Goal: Entertainment & Leisure: Consume media (video, audio)

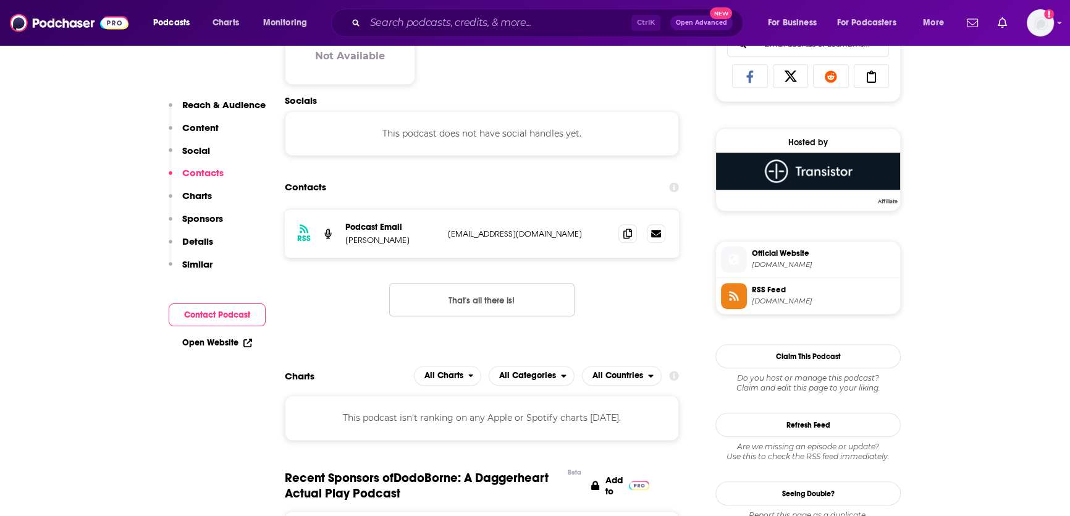
scroll to position [866, 0]
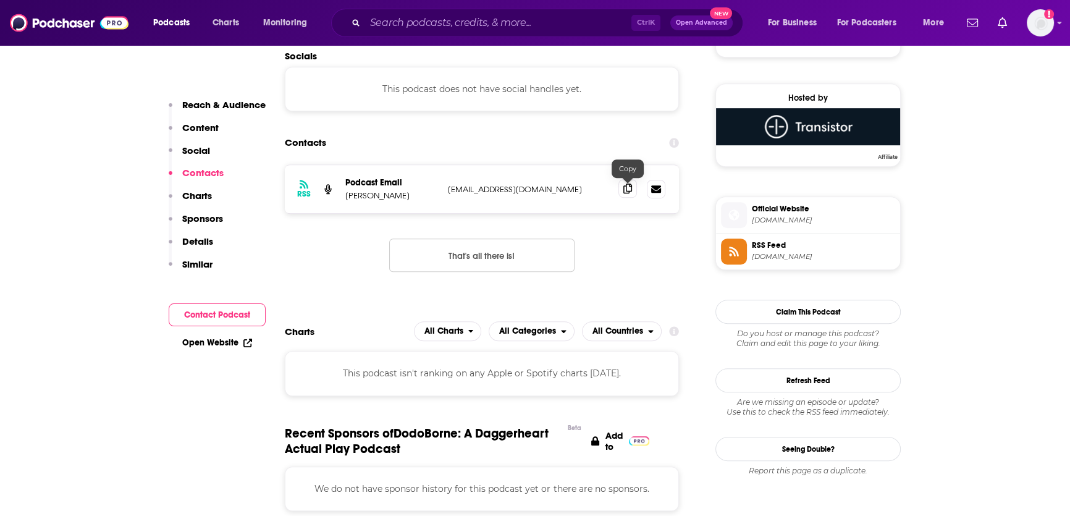
click at [630, 189] on icon at bounding box center [628, 189] width 9 height 10
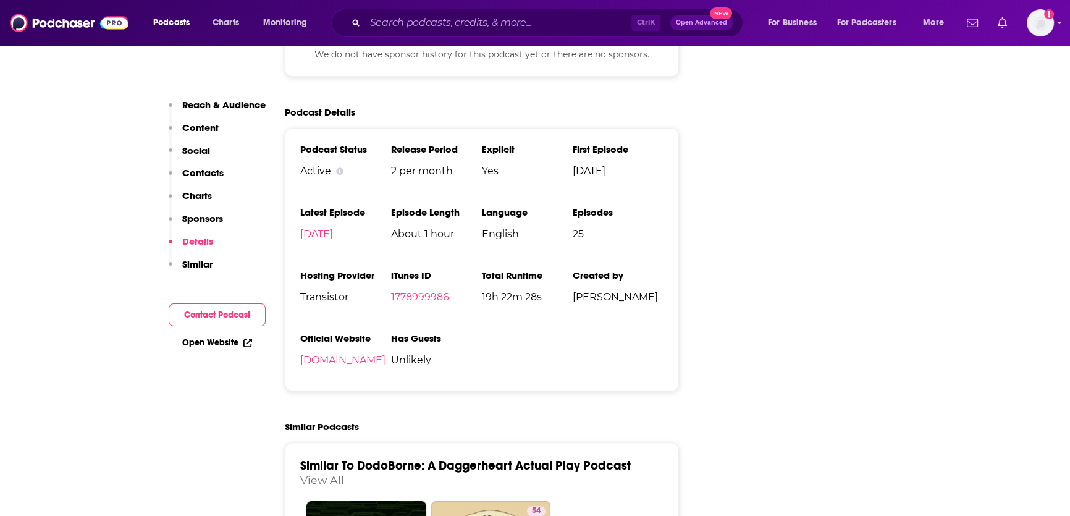
scroll to position [1301, 0]
click at [368, 365] on link "dodoborne.transistor.fm" at bounding box center [342, 359] width 85 height 12
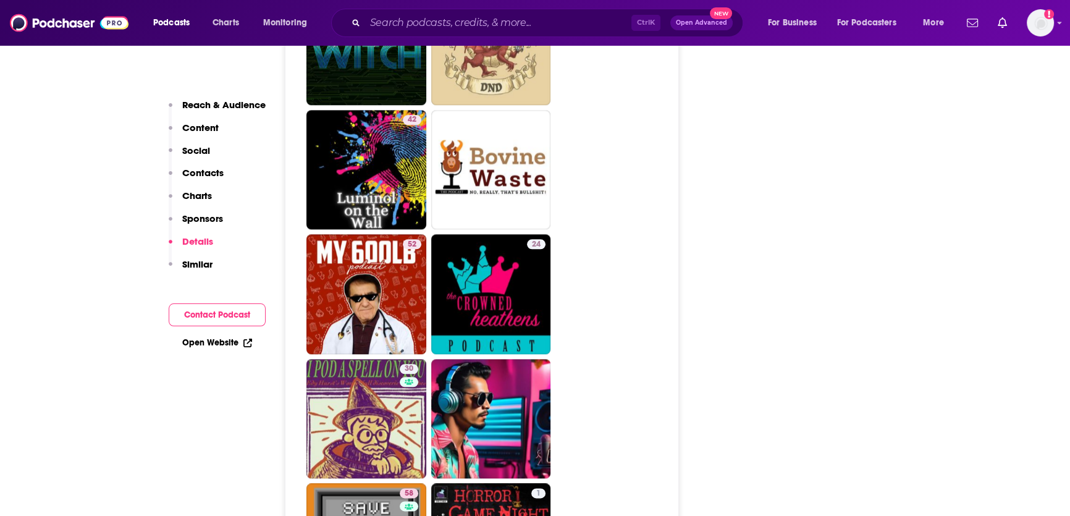
scroll to position [1693, 0]
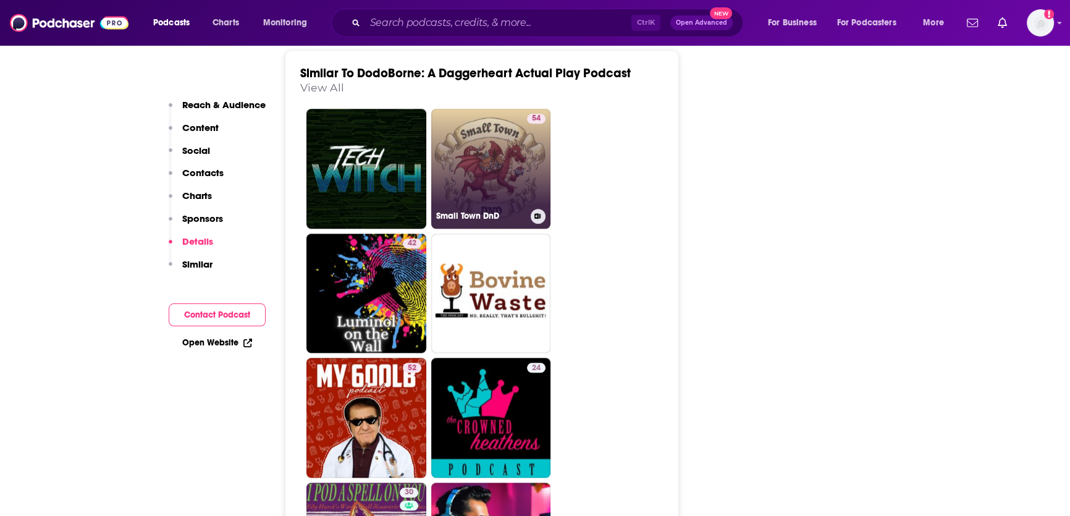
click at [521, 185] on link "54 Small Town DnD" at bounding box center [491, 169] width 120 height 120
type input "https://www.podchaser.com/podcasts/small-town-dnd-5510054"
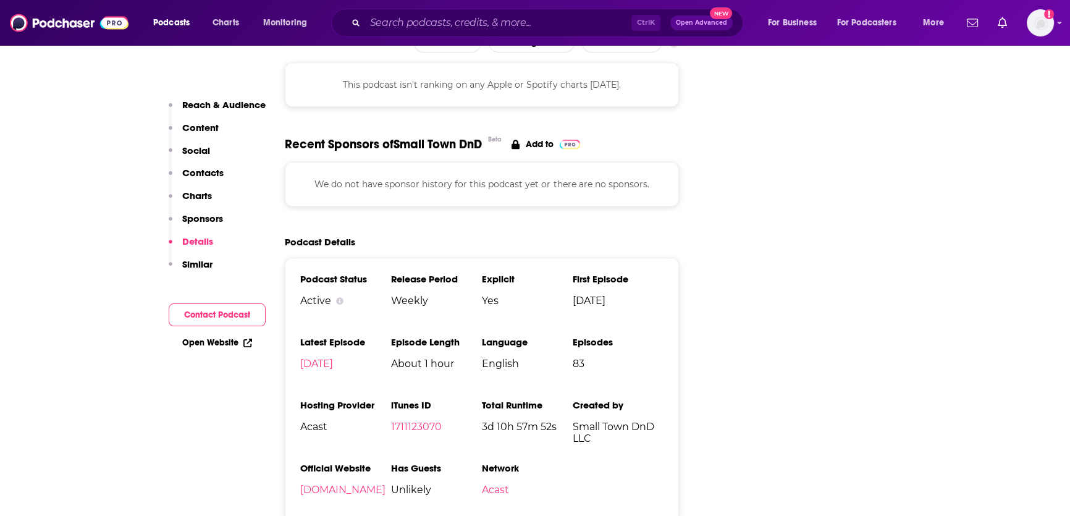
scroll to position [1500, 0]
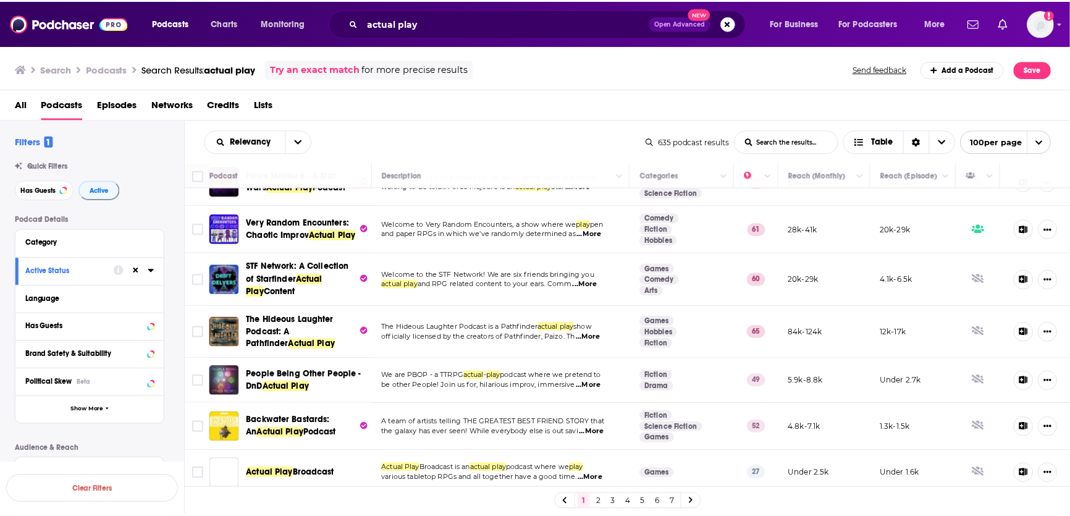
scroll to position [266, 0]
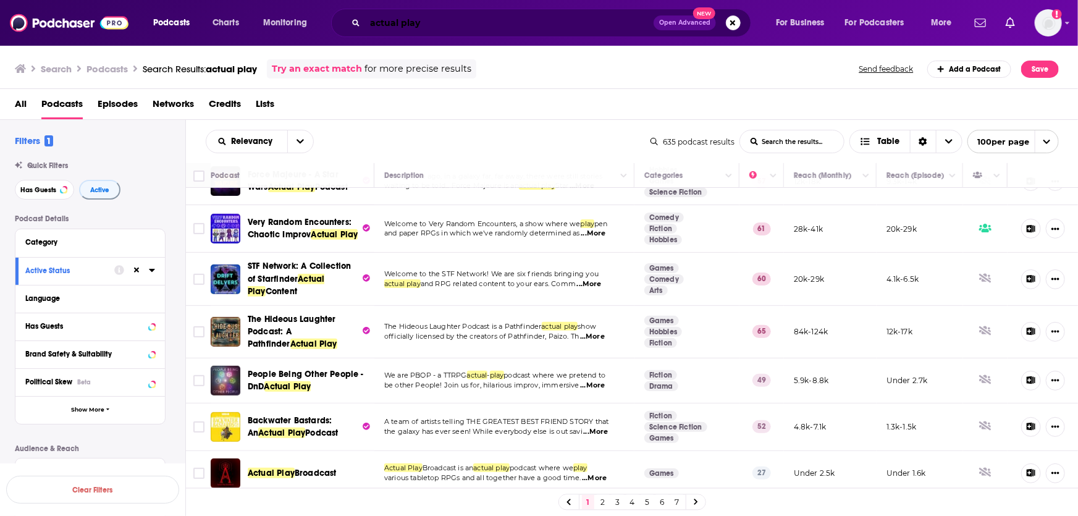
click at [579, 23] on input "actual play" at bounding box center [509, 23] width 289 height 20
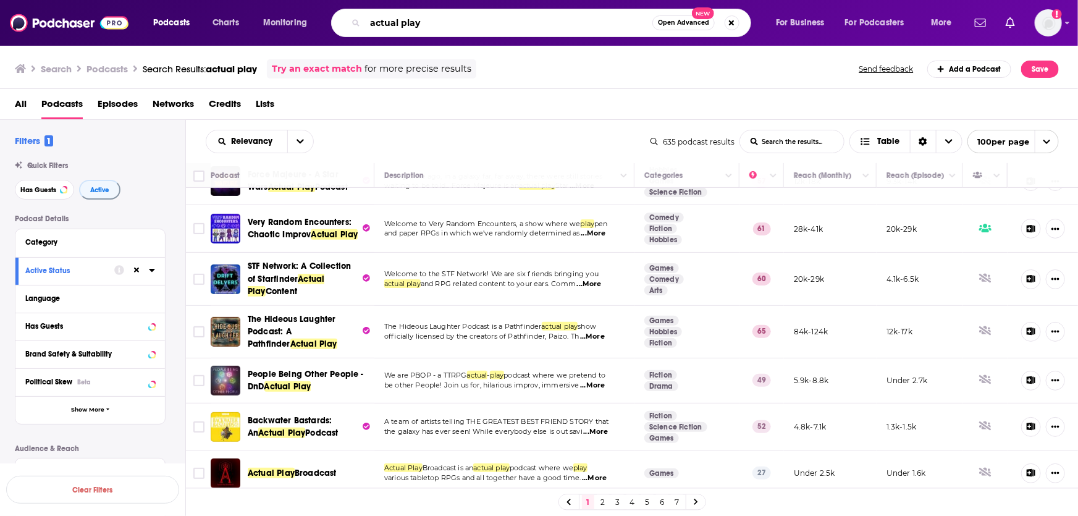
type input "p"
type input "apollo protection agency"
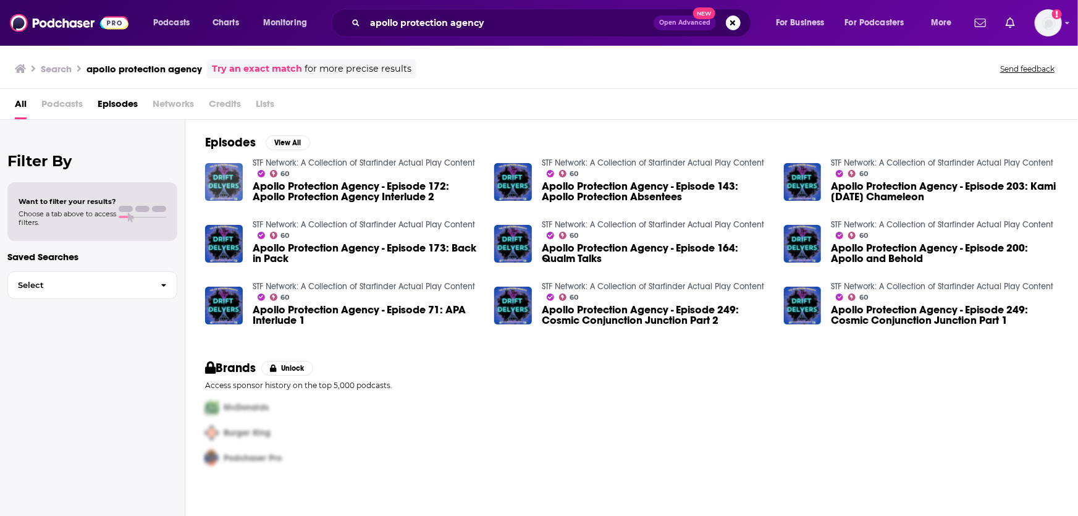
click at [225, 190] on img "Apollo Protection Agency - Episode 172: Apollo Protection Agency Interlude 2" at bounding box center [224, 182] width 38 height 38
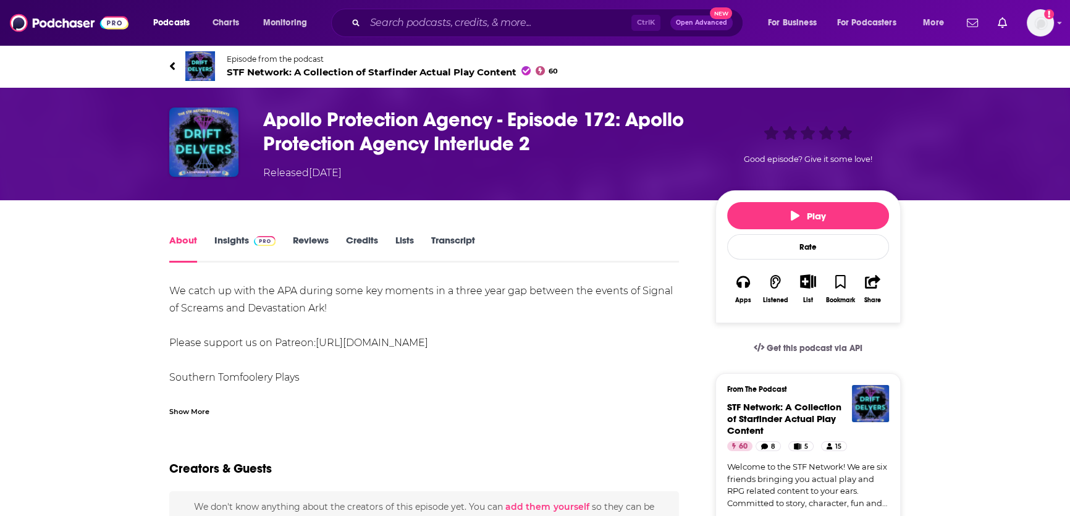
click at [196, 59] on img at bounding box center [200, 66] width 30 height 30
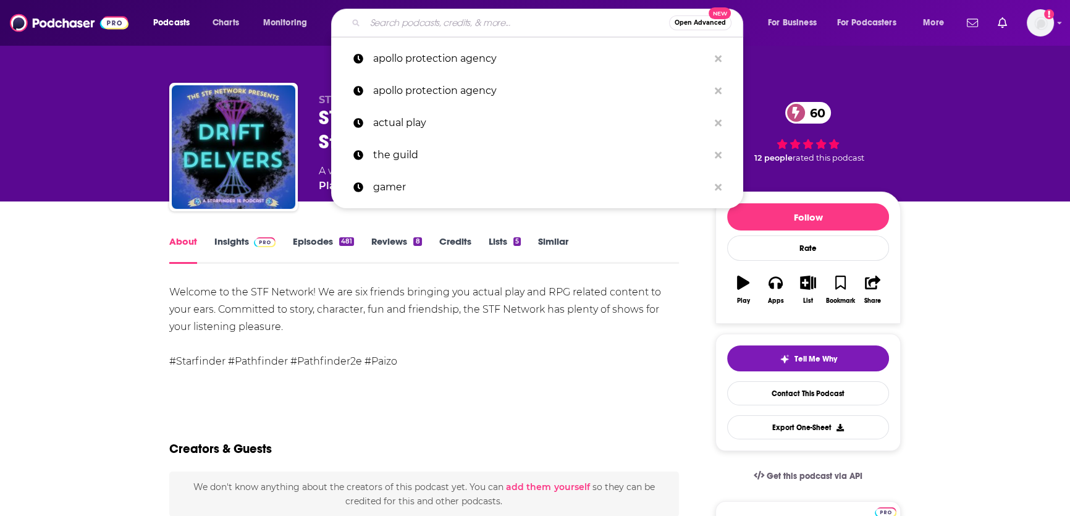
click at [595, 26] on input "Search podcasts, credits, & more..." at bounding box center [517, 23] width 304 height 20
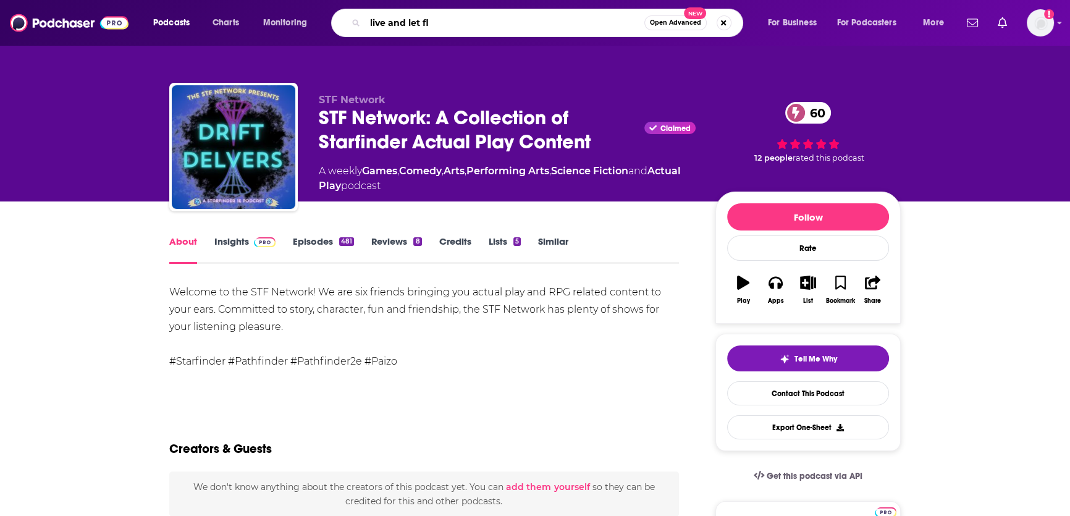
type input "live and let fly"
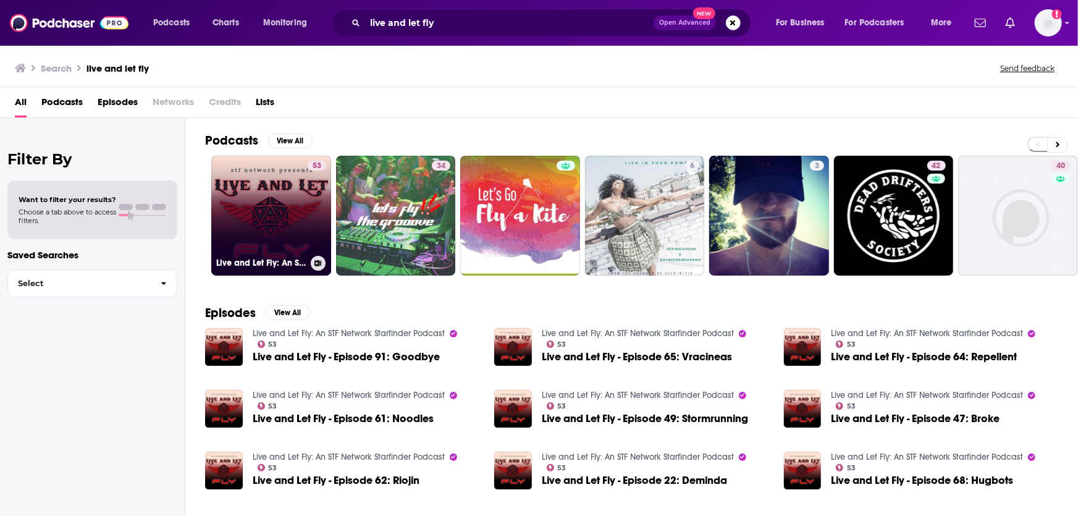
click at [300, 214] on link "53 Live and Let Fly: An STF Network Starfinder Podcast" at bounding box center [271, 216] width 120 height 120
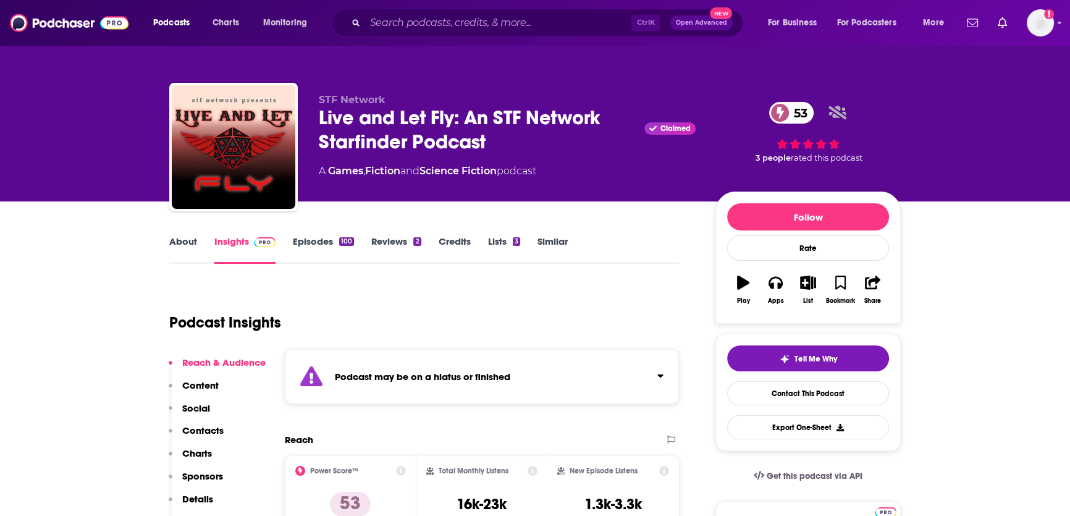
scroll to position [87, 0]
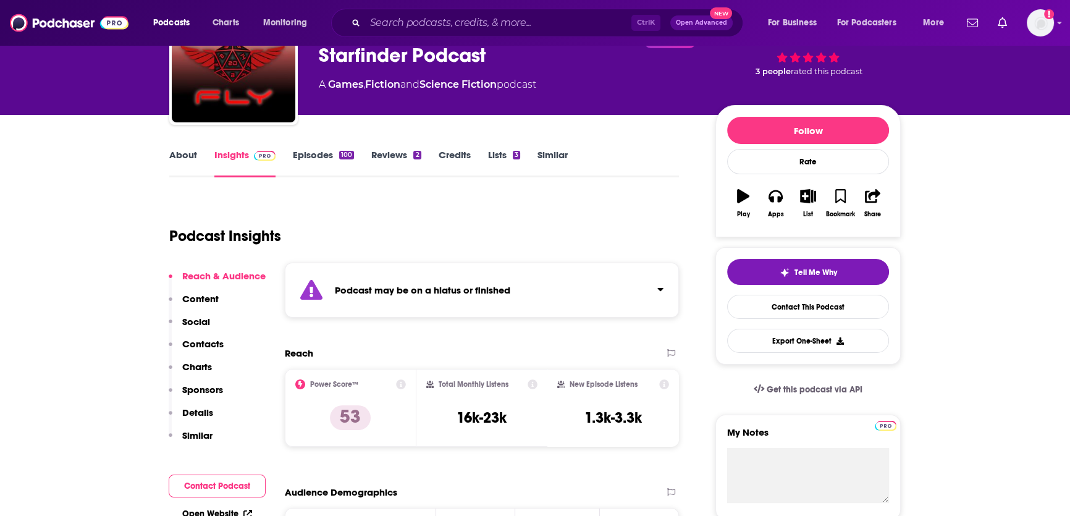
click at [322, 159] on link "Episodes 100" at bounding box center [323, 163] width 61 height 28
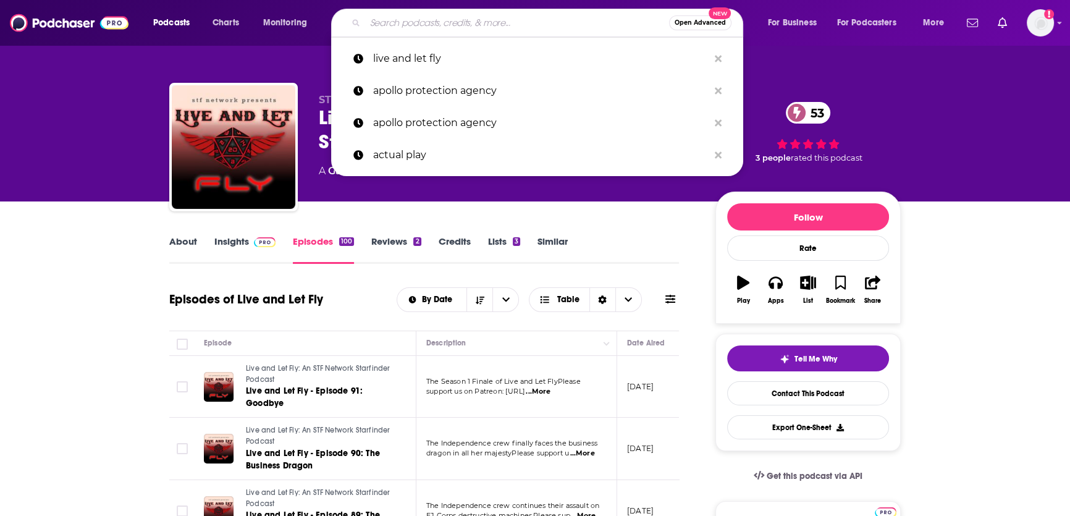
click at [507, 25] on input "Search podcasts, credits, & more..." at bounding box center [517, 23] width 304 height 20
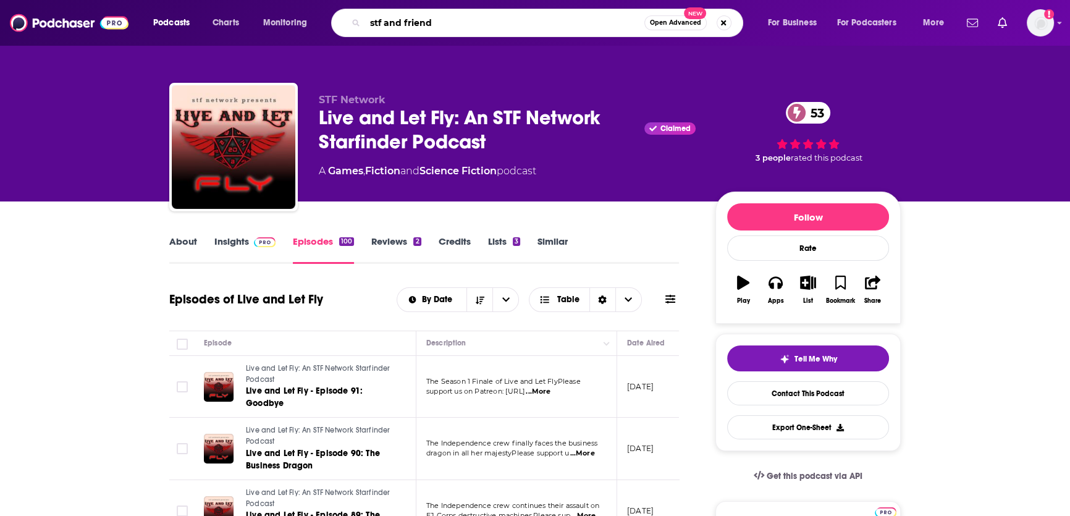
type input "stf and friends"
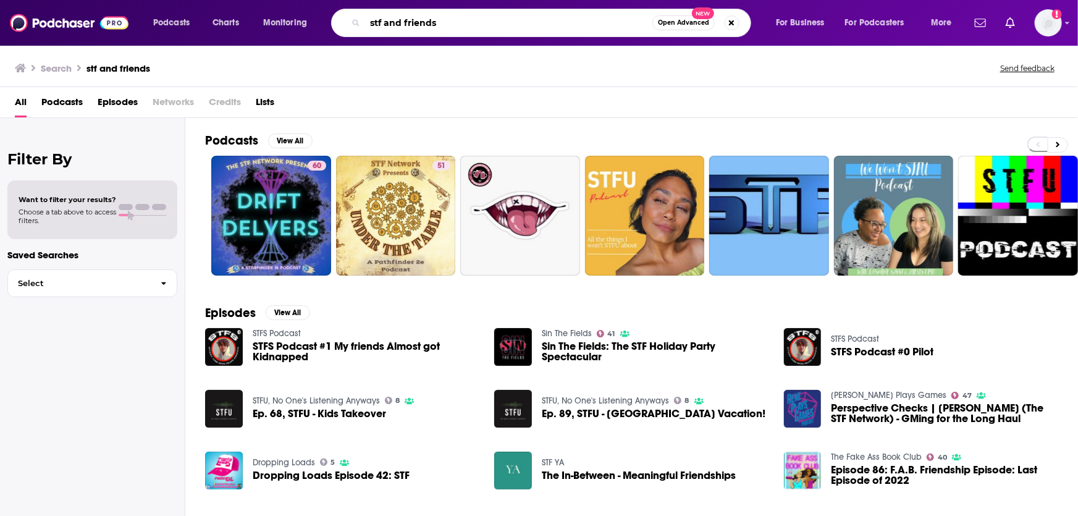
drag, startPoint x: 444, startPoint y: 22, endPoint x: 399, endPoint y: 27, distance: 46.0
click at [399, 27] on input "stf and friends" at bounding box center [508, 23] width 287 height 20
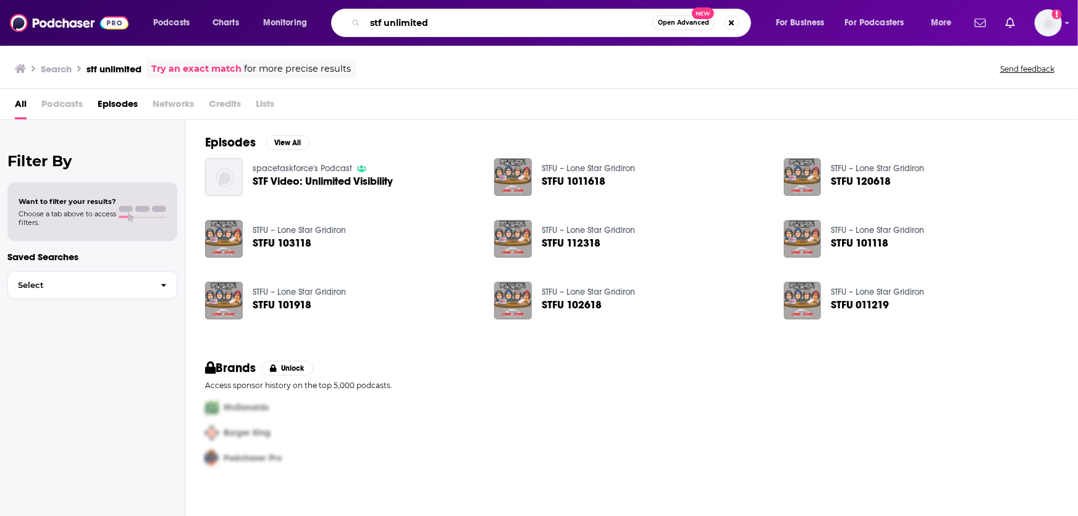
drag, startPoint x: 389, startPoint y: 22, endPoint x: 298, endPoint y: 38, distance: 91.7
click at [302, 38] on div "Podcasts Charts Monitoring stf unlimited Open Advanced New For Business For Pod…" at bounding box center [539, 23] width 1078 height 46
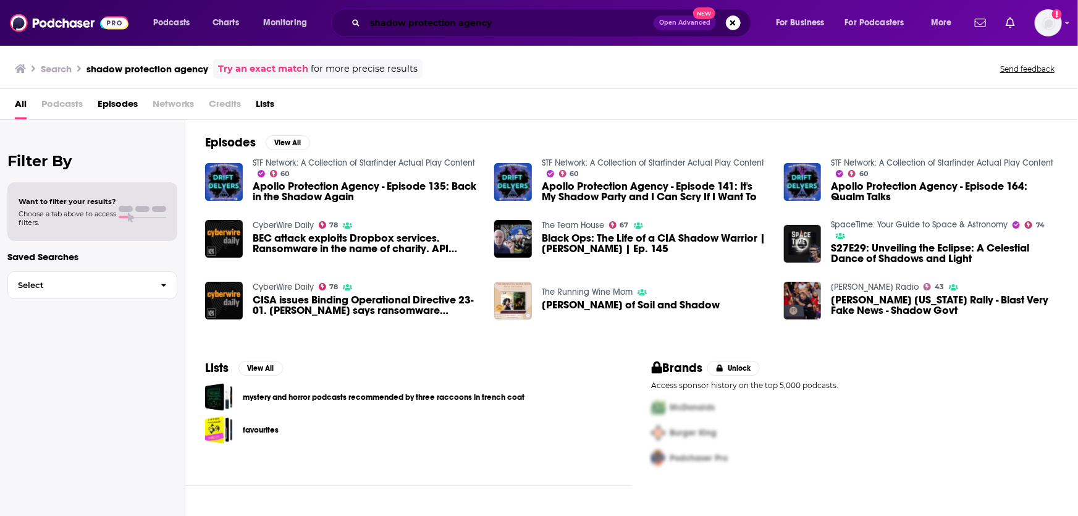
click at [520, 21] on input "shadow protection agency" at bounding box center [509, 23] width 289 height 20
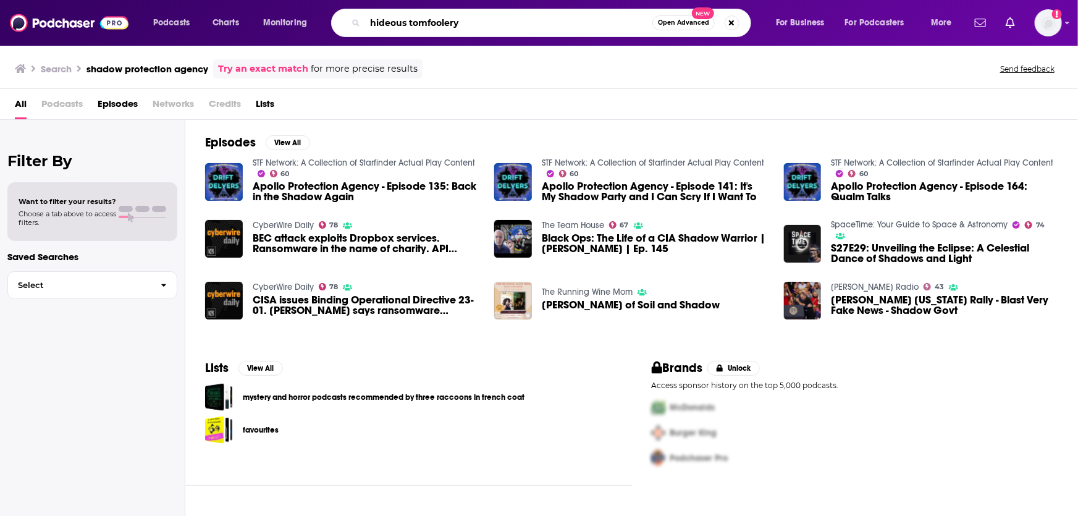
type input "hideous tomfoolery"
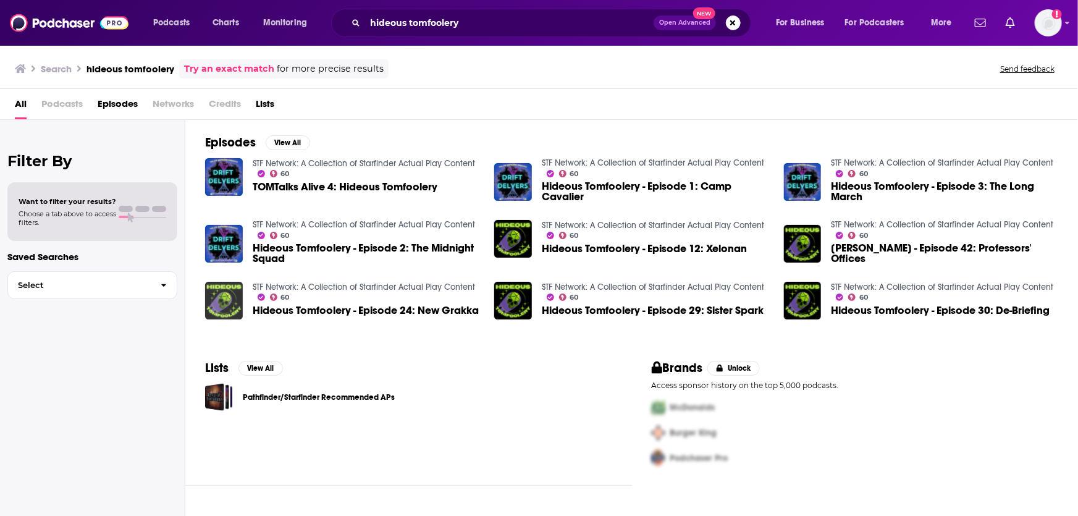
click at [221, 302] on img "Hideous Tomfoolery - Episode 24: New Grakka" at bounding box center [224, 301] width 38 height 38
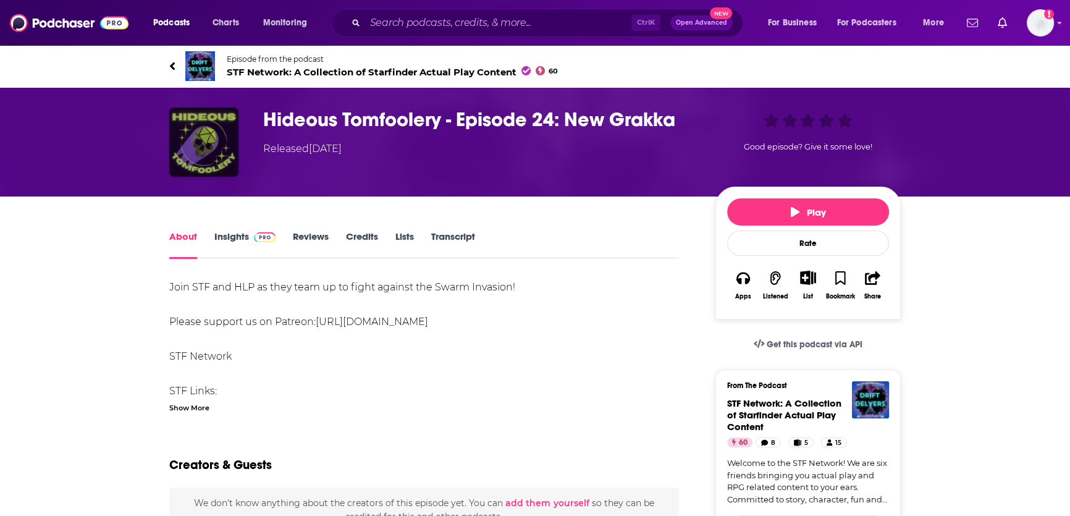
click at [210, 132] on img "Hideous Tomfoolery - Episode 24: New Grakka" at bounding box center [203, 142] width 69 height 69
click at [201, 64] on img at bounding box center [200, 66] width 30 height 30
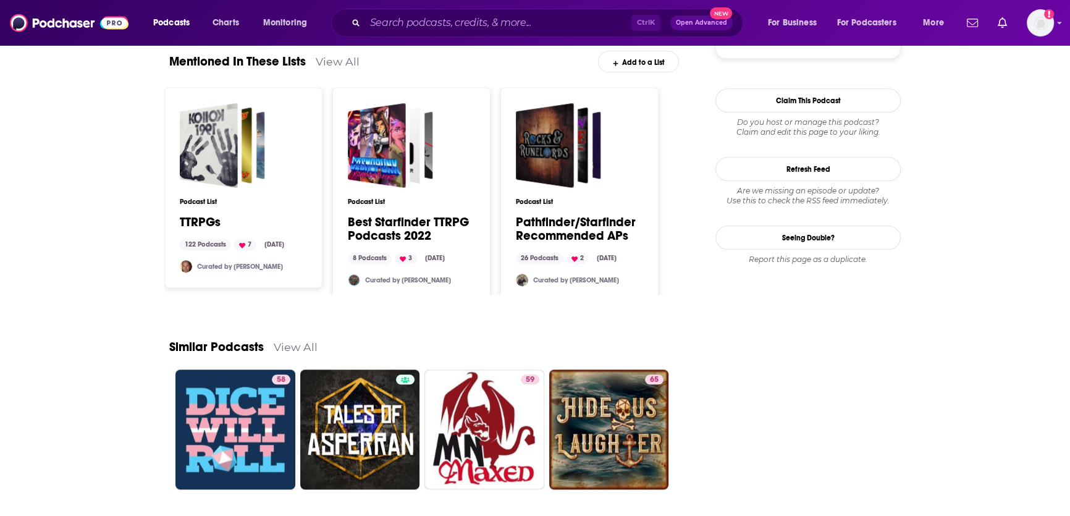
scroll to position [1436, 0]
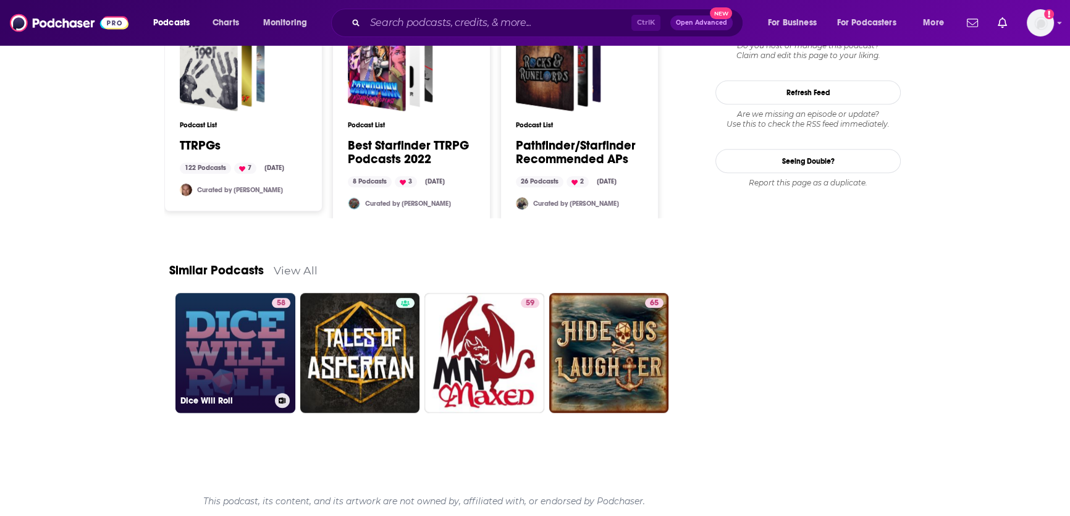
click at [263, 354] on link "58 Dice Will Roll" at bounding box center [235, 353] width 120 height 120
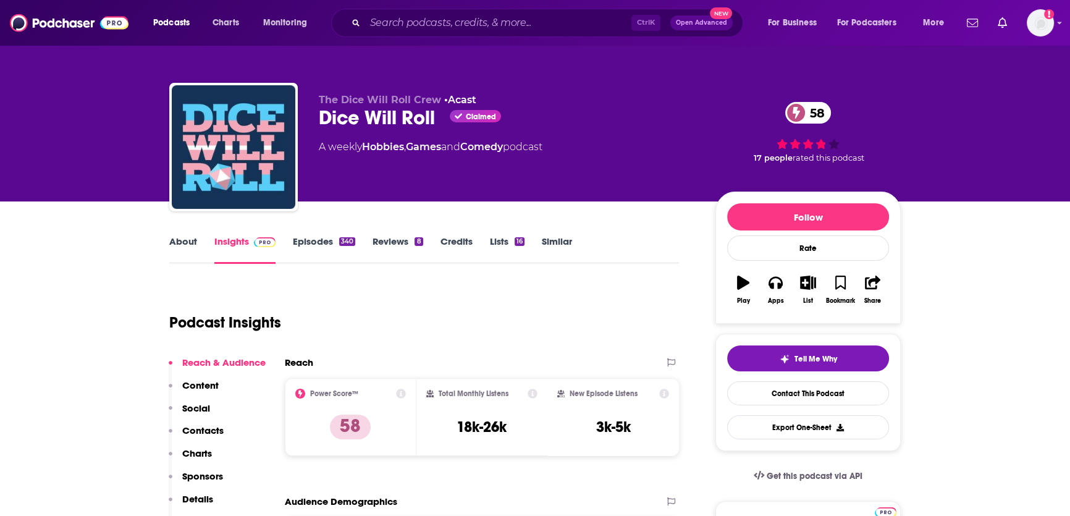
click at [183, 240] on link "About" at bounding box center [183, 249] width 28 height 28
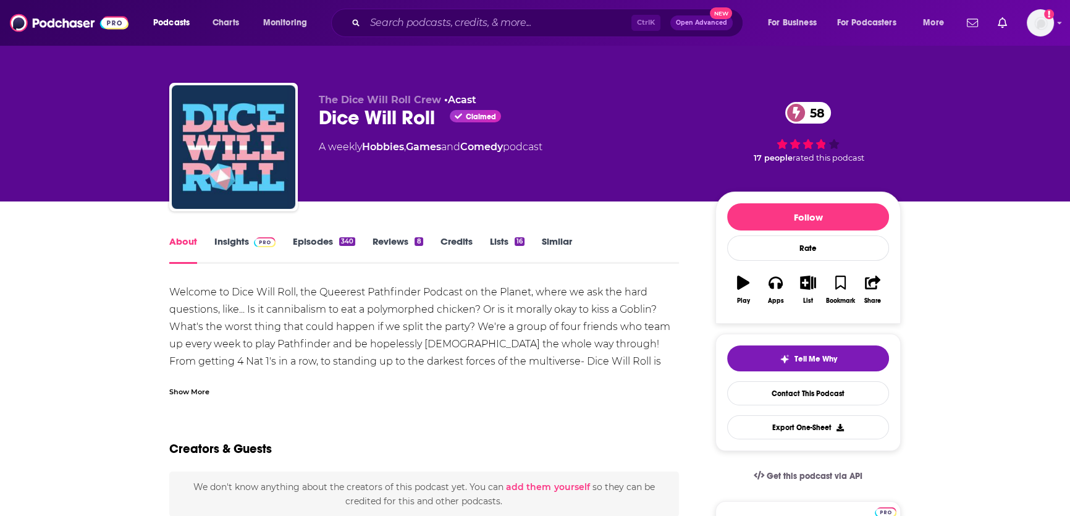
click at [227, 240] on link "Insights" at bounding box center [244, 249] width 61 height 28
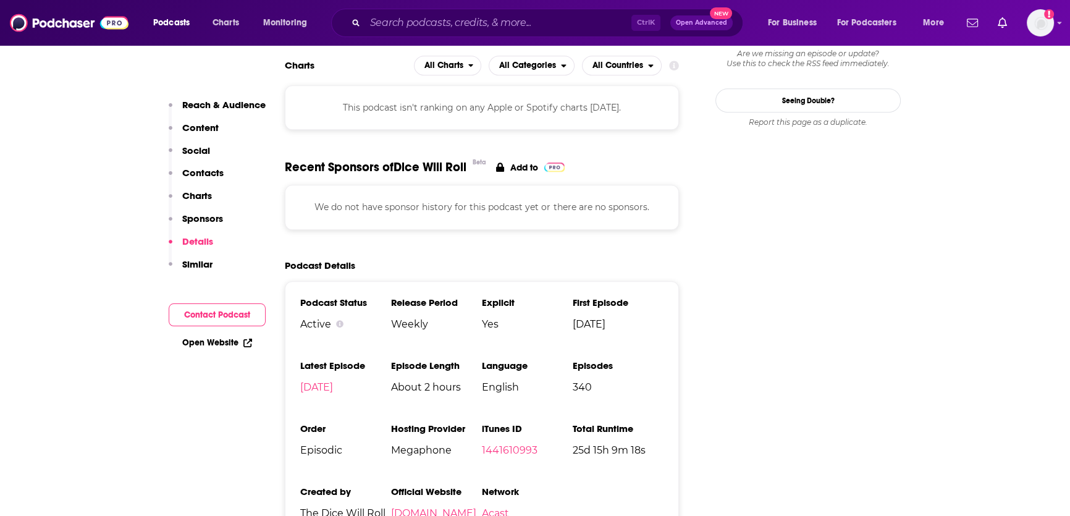
scroll to position [1406, 0]
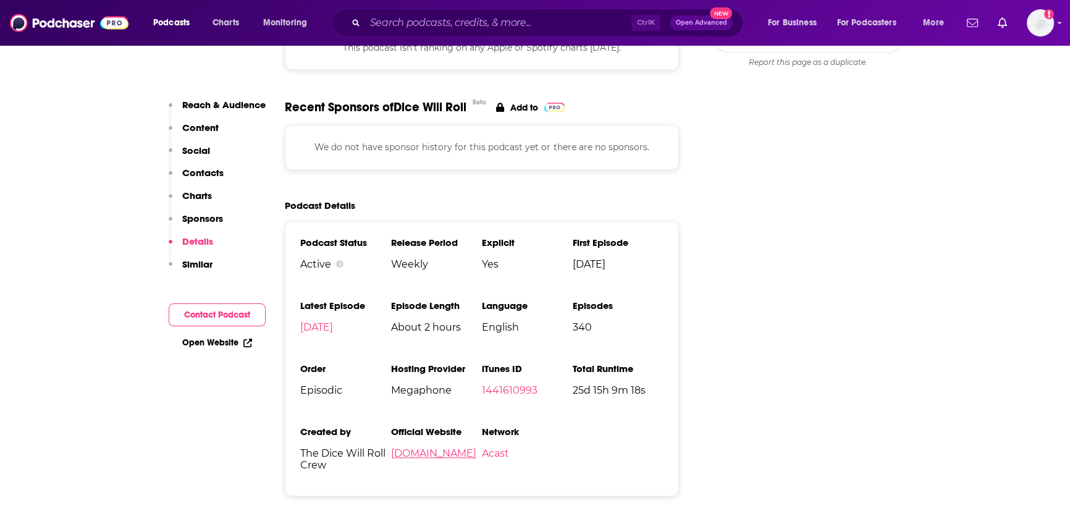
click at [422, 447] on link "dicewillroll.com" at bounding box center [433, 453] width 85 height 12
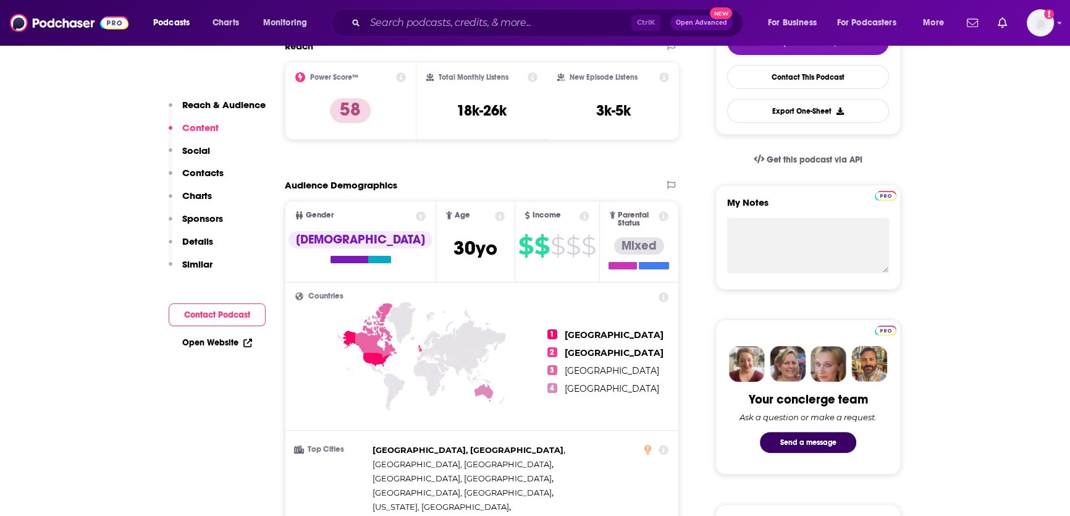
scroll to position [0, 0]
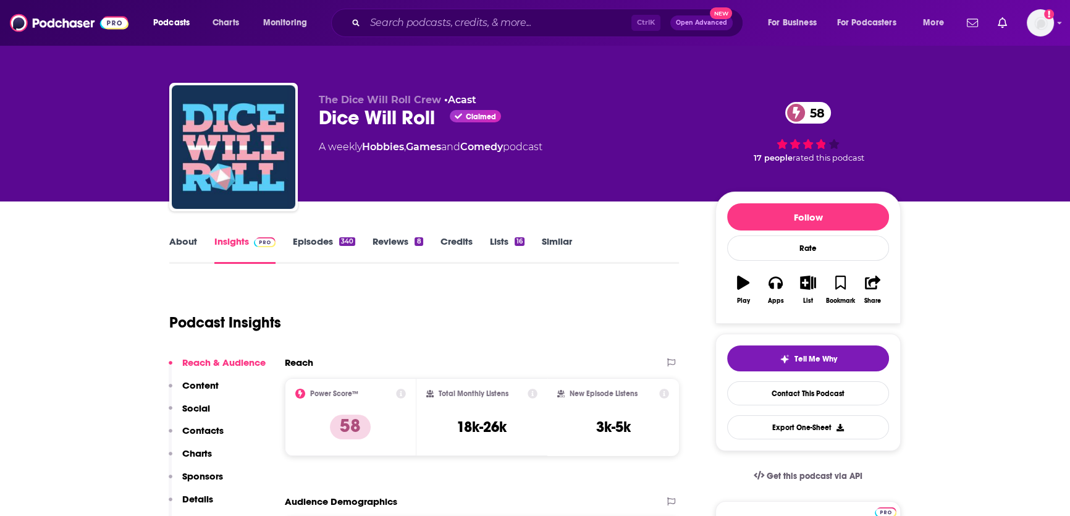
click at [740, 281] on icon "button" at bounding box center [743, 283] width 12 height 14
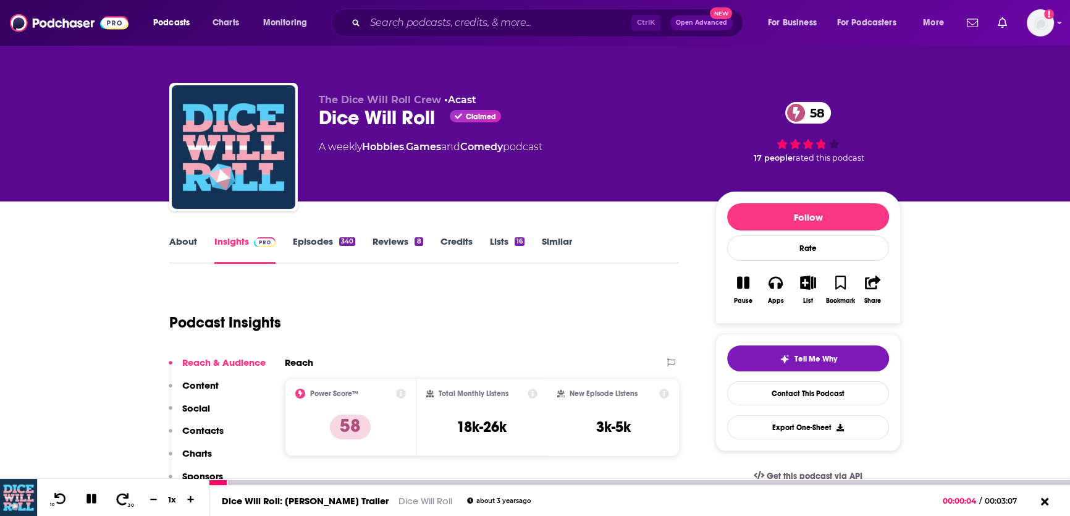
click at [124, 497] on icon at bounding box center [123, 499] width 12 height 12
click at [120, 494] on icon at bounding box center [123, 499] width 12 height 12
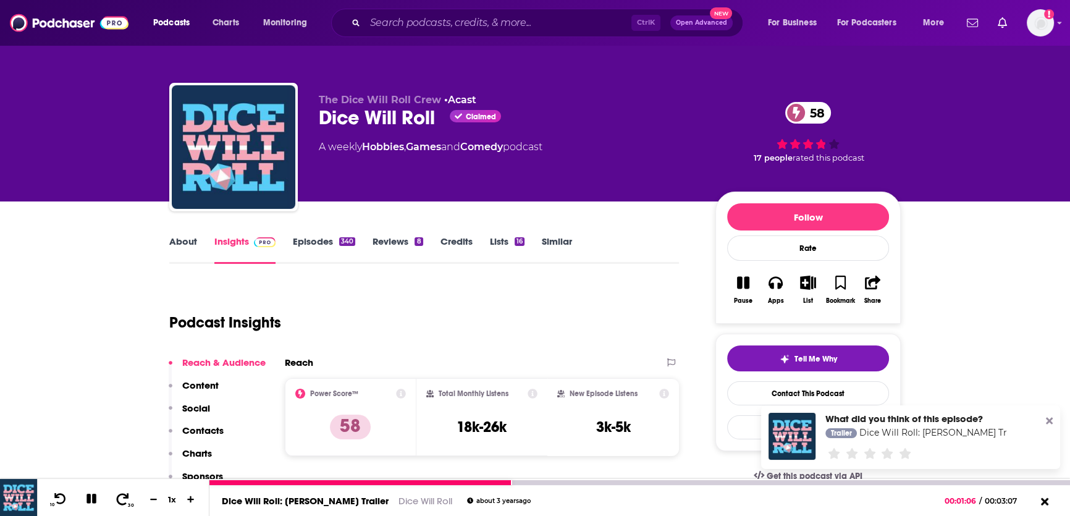
click at [120, 494] on icon at bounding box center [123, 499] width 12 height 12
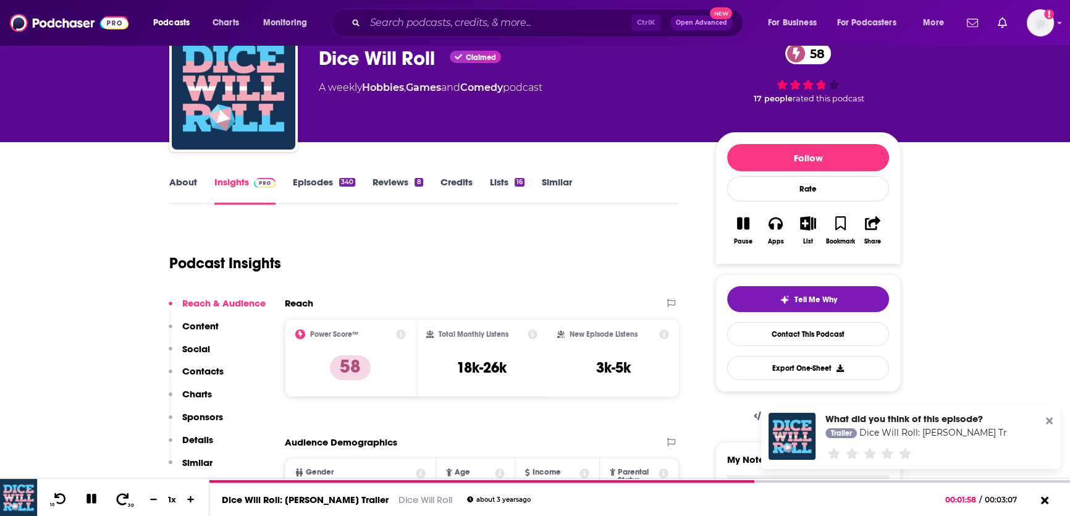
scroll to position [60, 0]
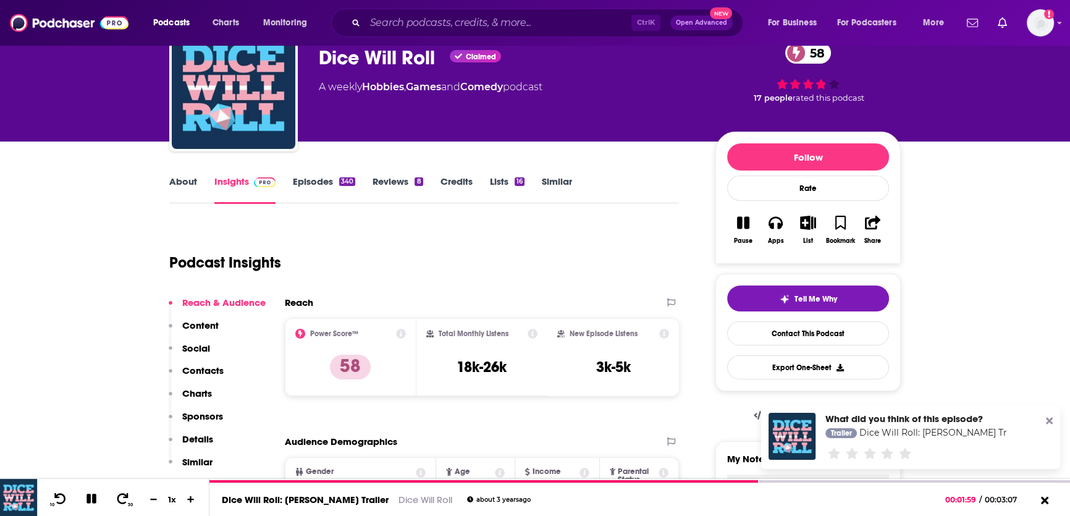
click at [311, 181] on link "Episodes 340" at bounding box center [324, 189] width 62 height 28
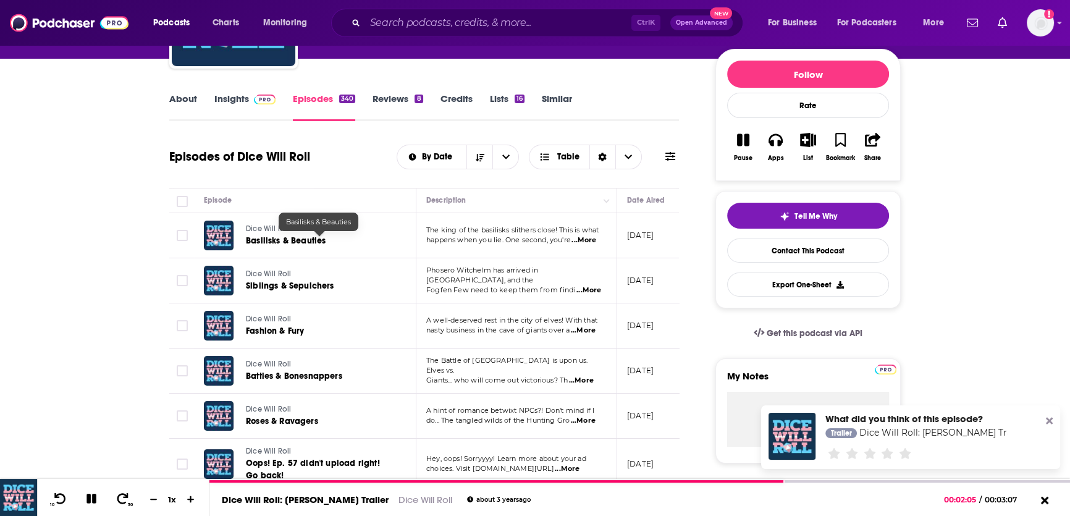
click at [267, 235] on span "Basilisks & Beauties" at bounding box center [286, 240] width 80 height 11
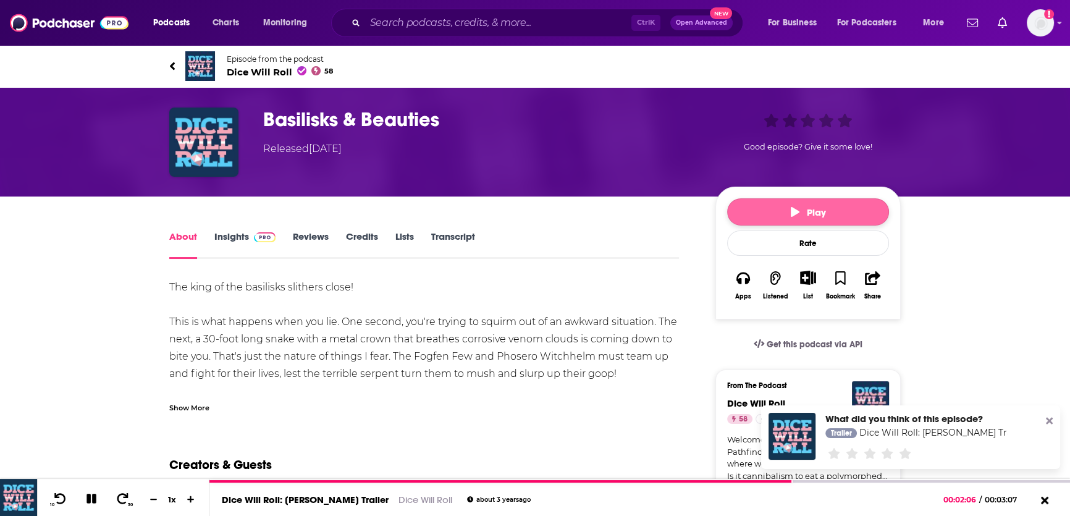
click at [748, 206] on button "Play" at bounding box center [808, 211] width 162 height 27
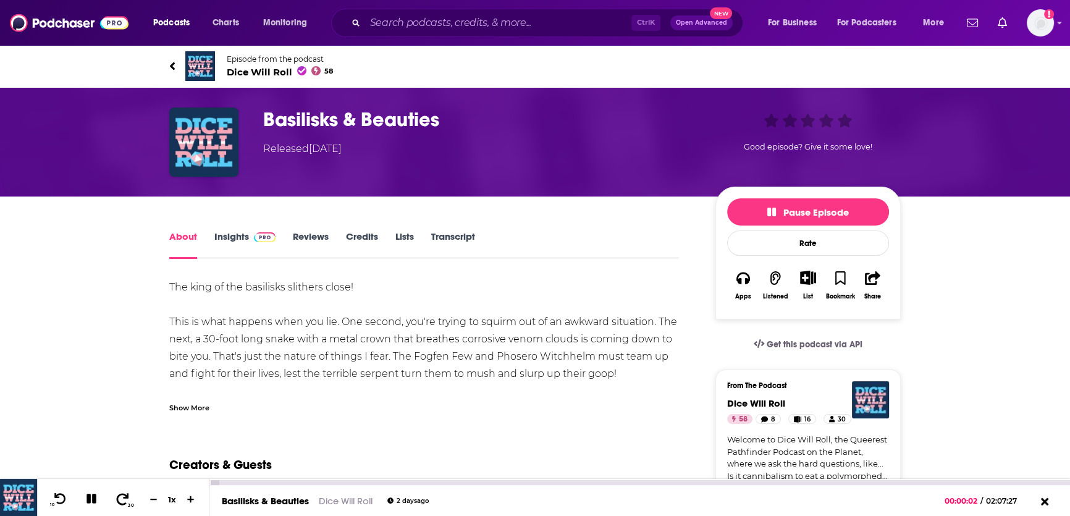
click at [125, 501] on icon at bounding box center [122, 499] width 15 height 12
click at [121, 498] on icon at bounding box center [122, 499] width 15 height 12
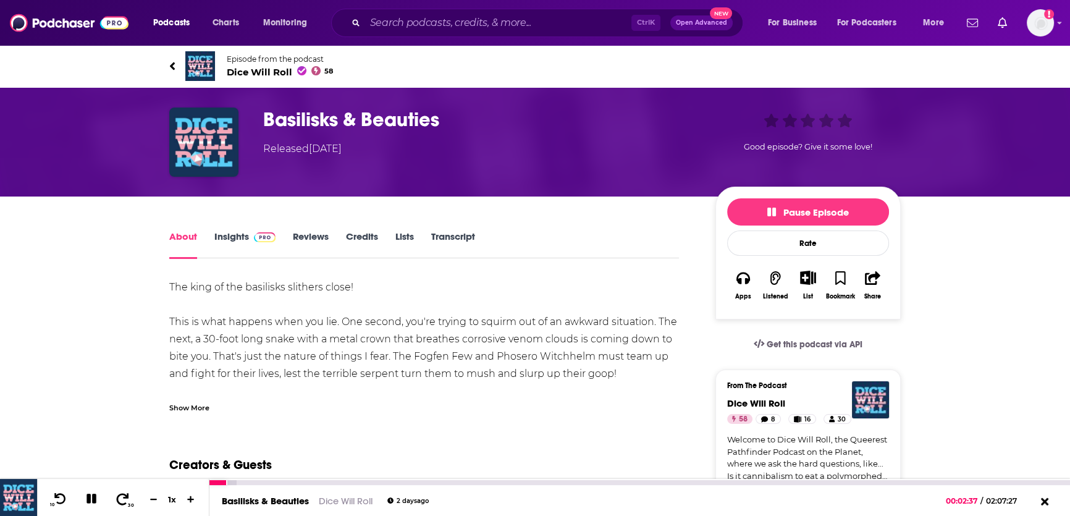
click at [121, 498] on icon at bounding box center [122, 499] width 15 height 12
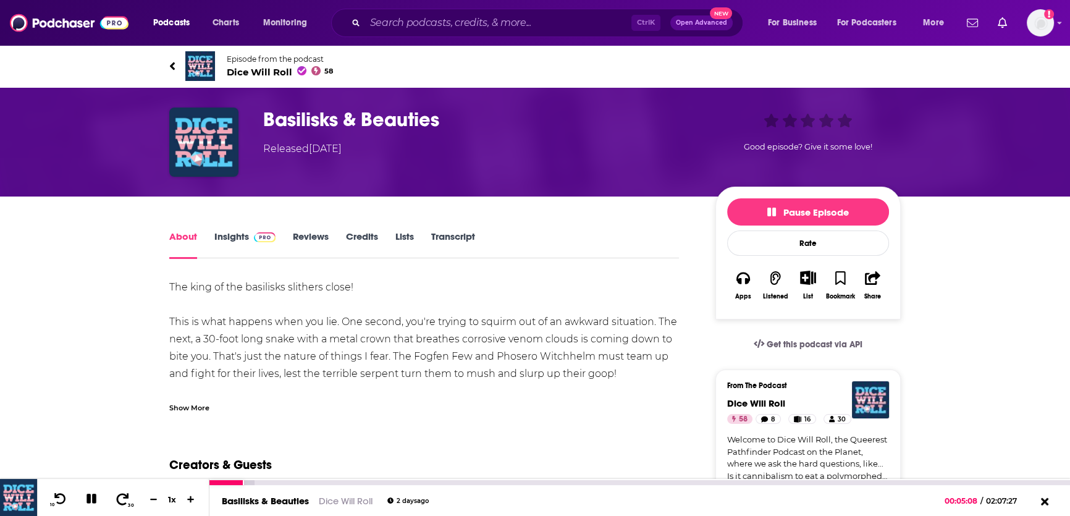
click at [121, 498] on icon at bounding box center [122, 499] width 15 height 12
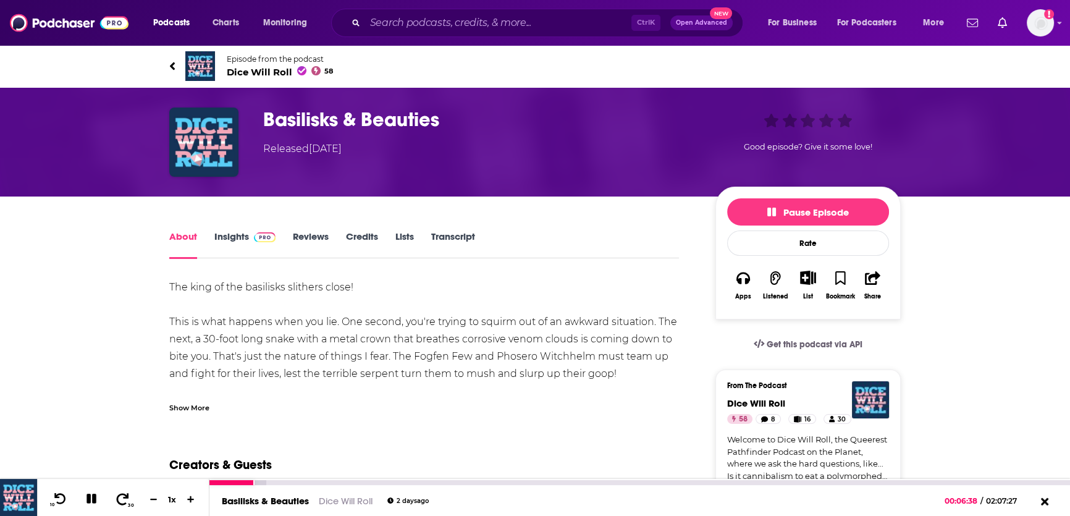
click at [121, 498] on icon at bounding box center [122, 499] width 15 height 12
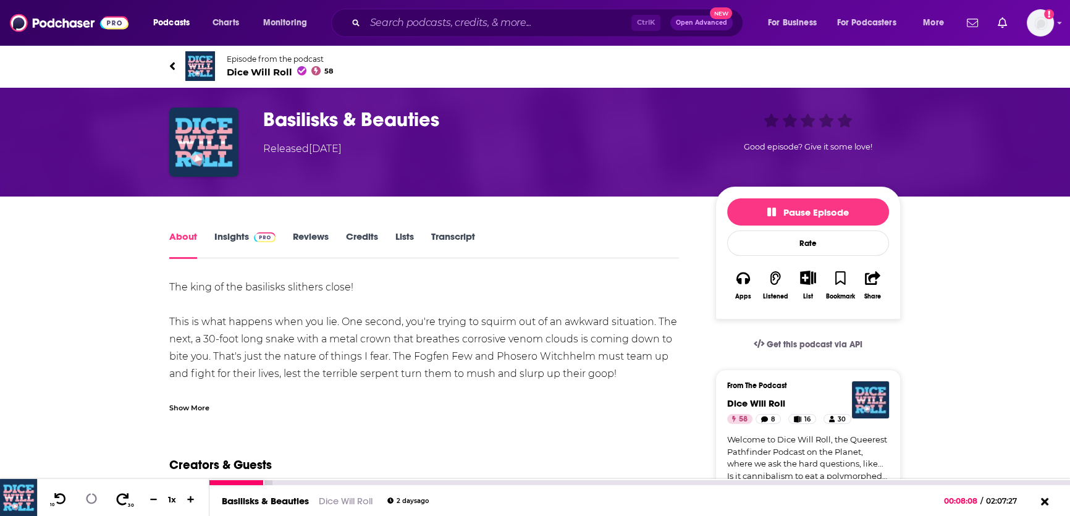
click at [121, 498] on icon at bounding box center [122, 499] width 15 height 12
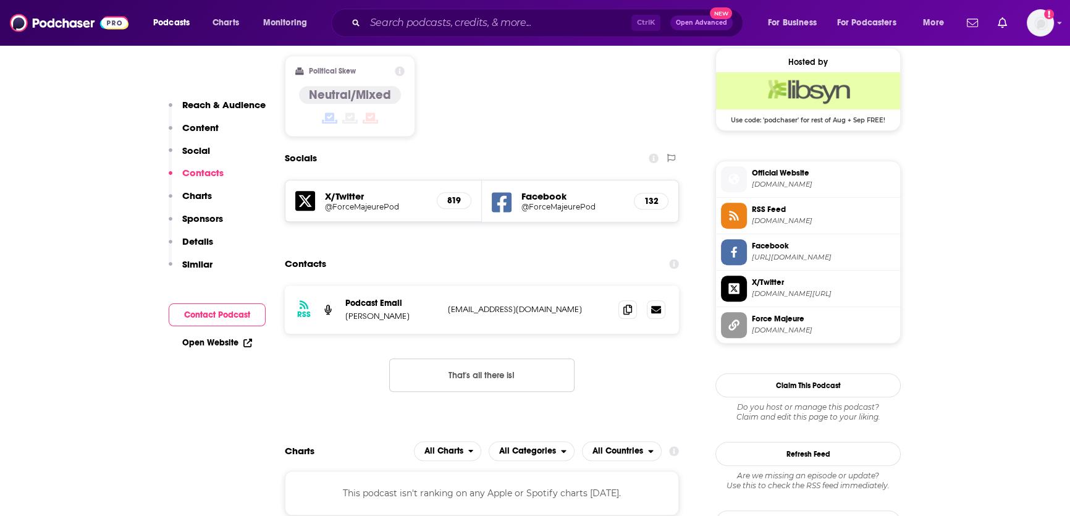
scroll to position [1000, 0]
click at [622, 300] on span at bounding box center [628, 309] width 19 height 19
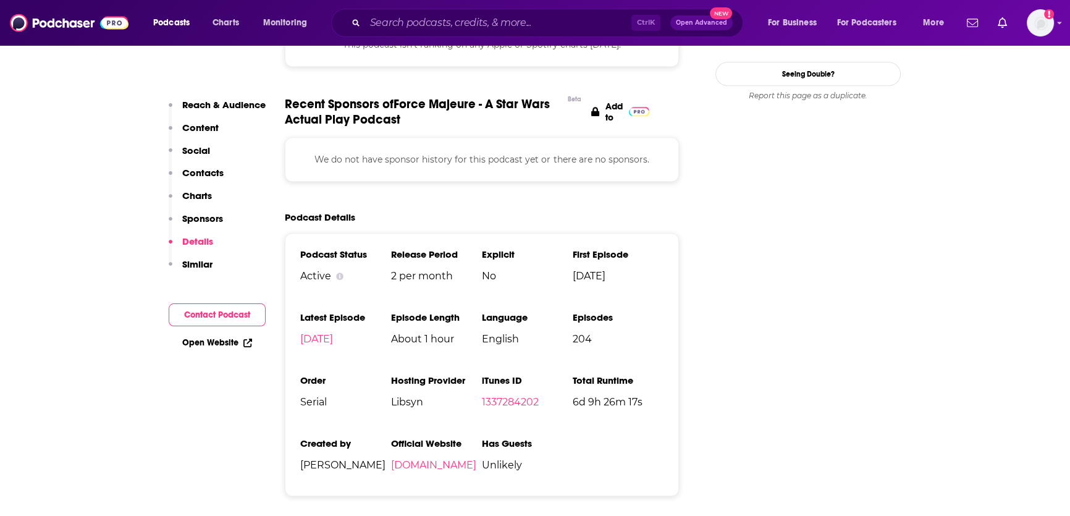
scroll to position [1450, 0]
click at [425, 459] on link "forcemajeurepod.libsyn.com" at bounding box center [433, 465] width 85 height 12
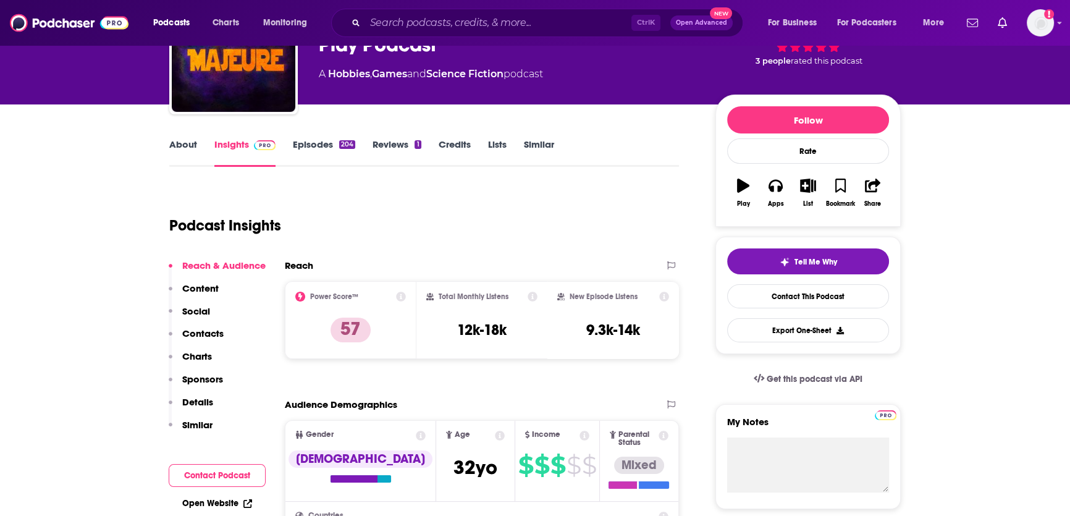
scroll to position [0, 0]
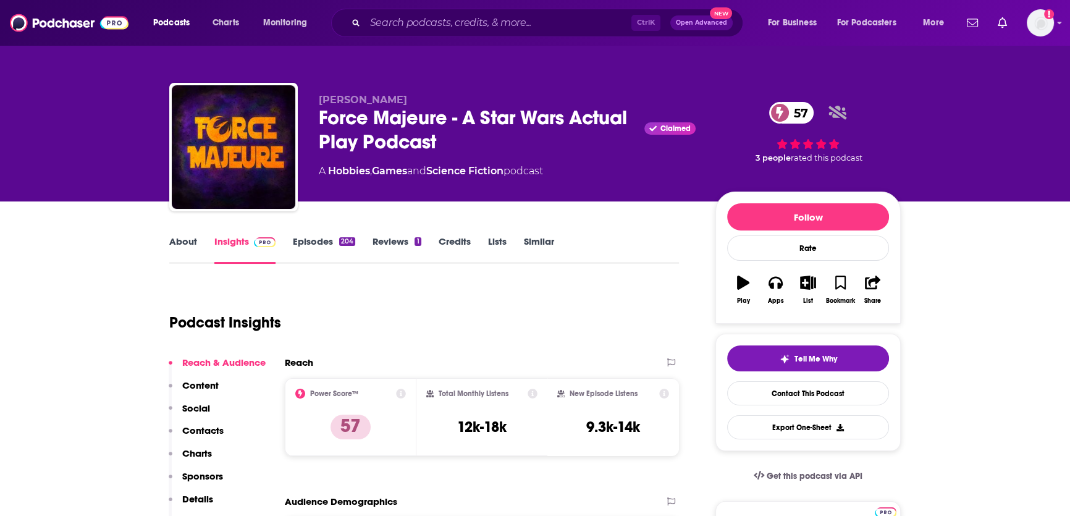
click at [175, 243] on link "About" at bounding box center [183, 249] width 28 height 28
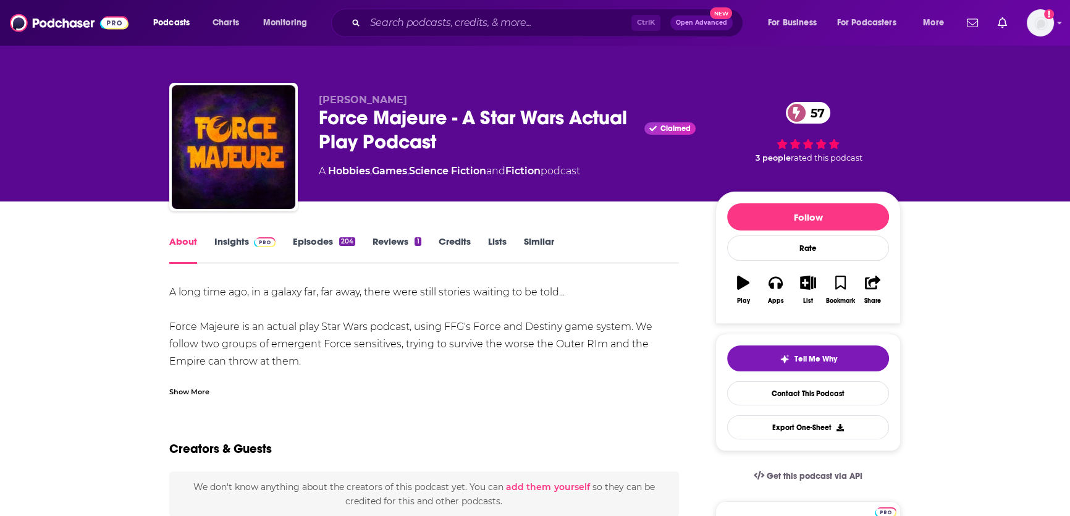
click at [254, 242] on img at bounding box center [265, 242] width 22 height 10
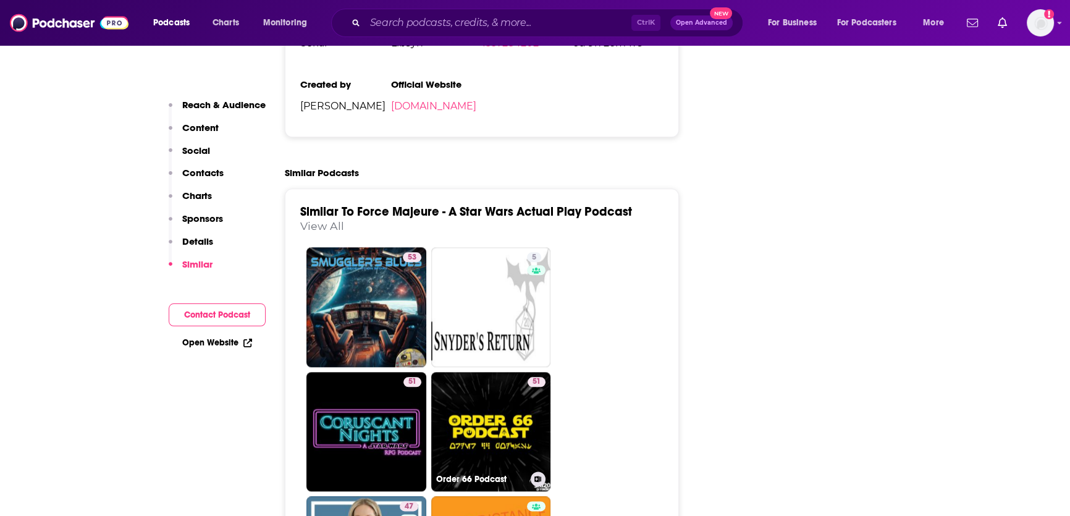
scroll to position [1807, 0]
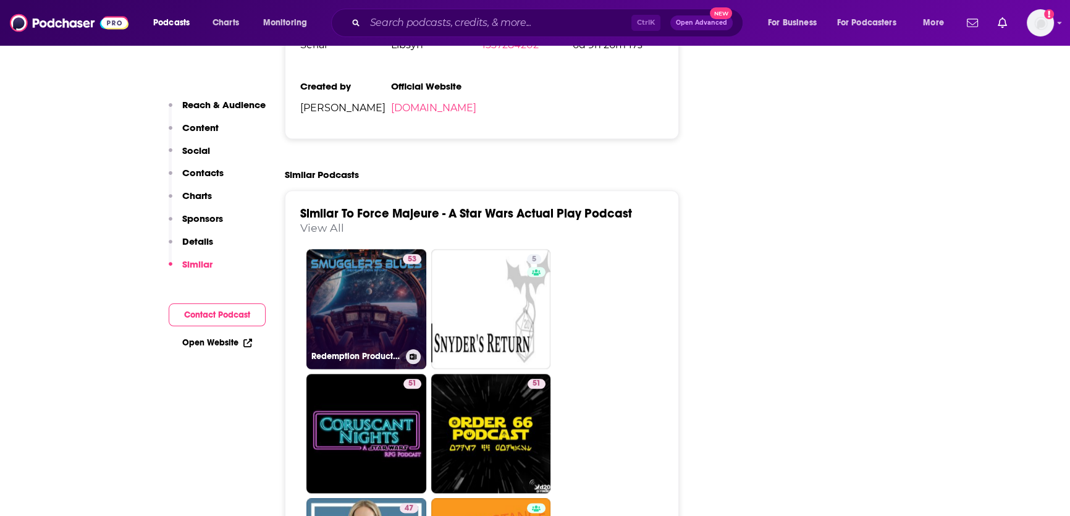
click at [365, 249] on link "53 Redemption Productions" at bounding box center [367, 309] width 120 height 120
type input "https://www.podchaser.com/podcasts/redemption-productions-425872"
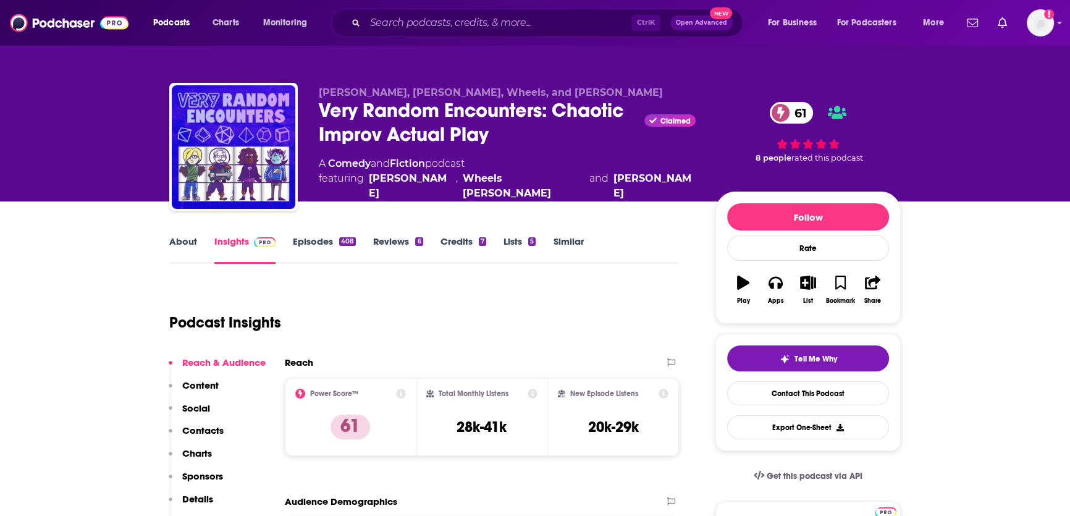
scroll to position [40, 0]
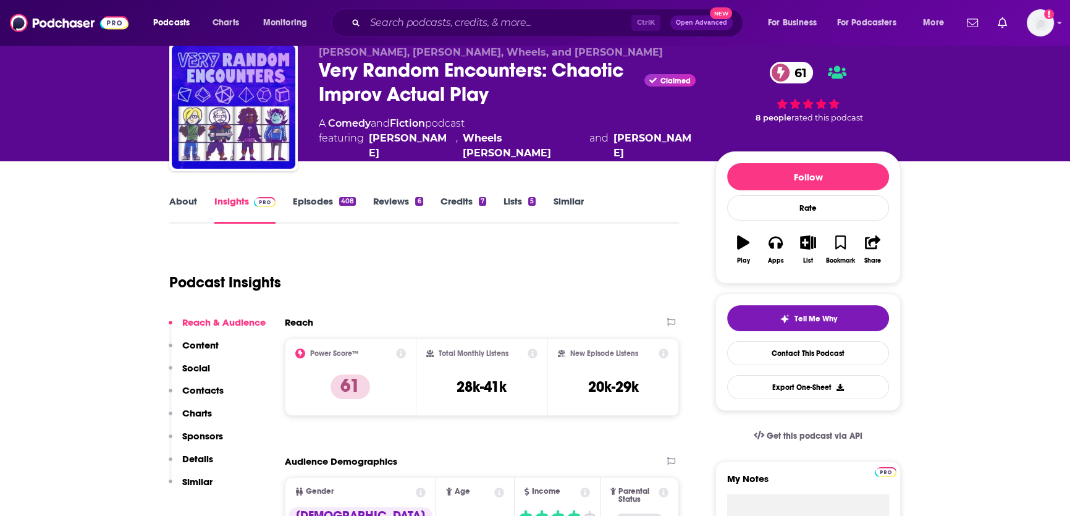
click at [755, 234] on button "Play" at bounding box center [743, 249] width 32 height 44
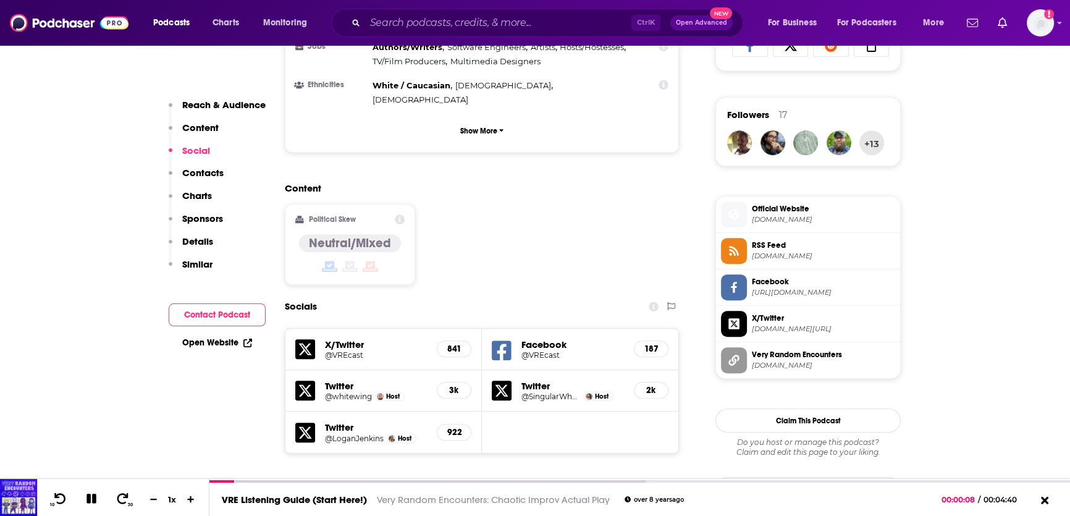
scroll to position [1094, 0]
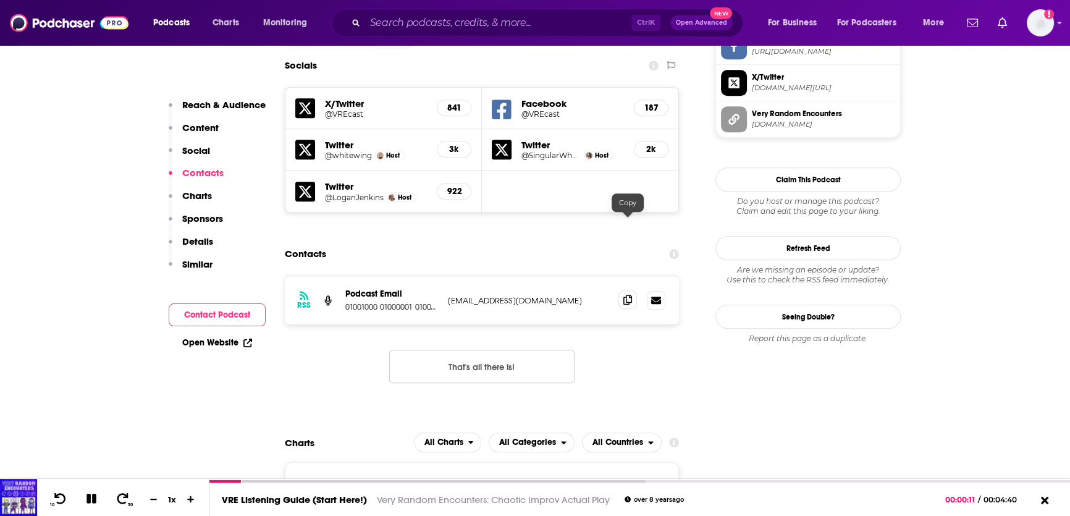
click at [627, 295] on icon at bounding box center [628, 300] width 9 height 10
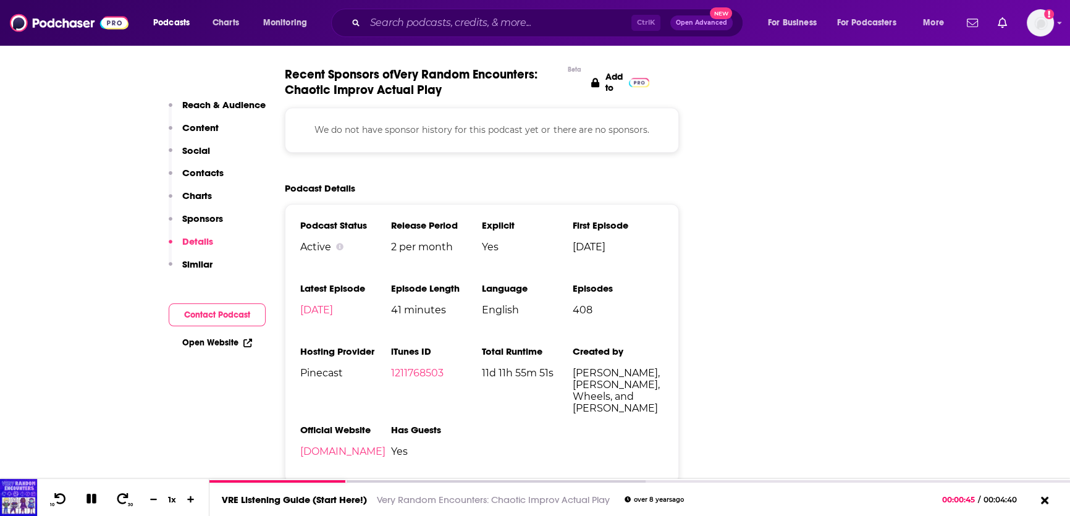
scroll to position [1564, 0]
click at [344, 445] on link "soundcloud.com" at bounding box center [342, 451] width 85 height 12
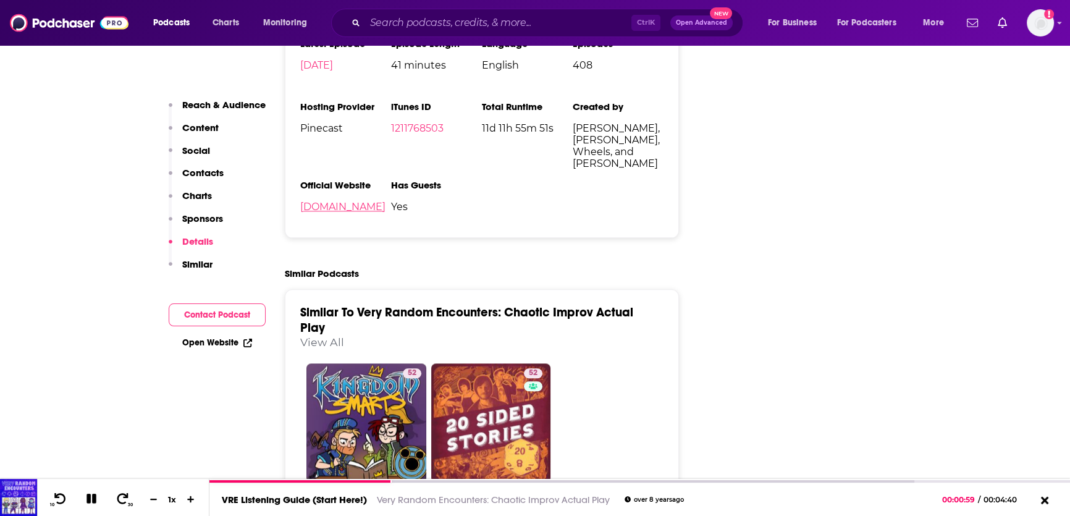
scroll to position [1859, 0]
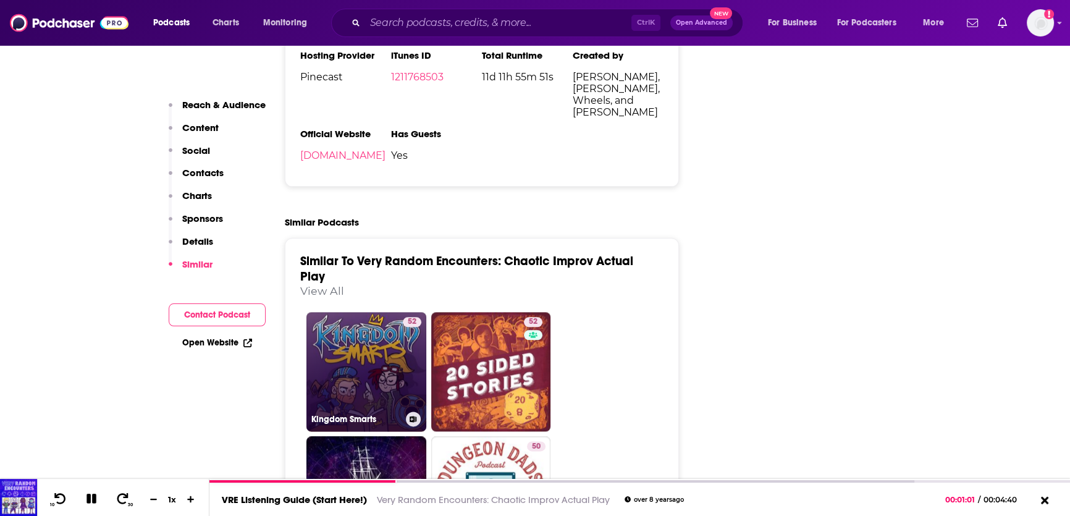
click at [399, 312] on link "52 Kingdom Smarts" at bounding box center [367, 372] width 120 height 120
type input "https://www.podchaser.com/podcasts/kingdom-smarts-542099"
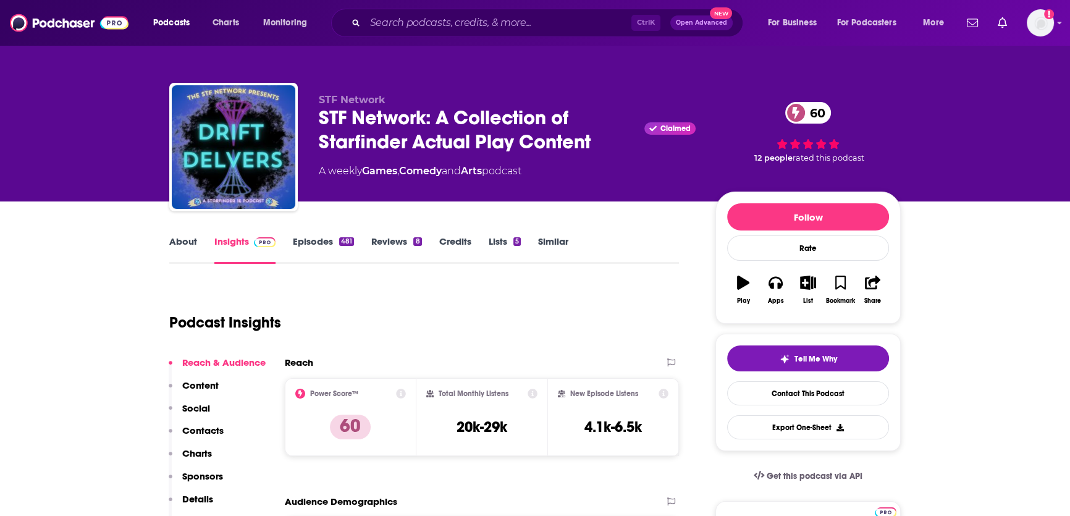
scroll to position [3, 0]
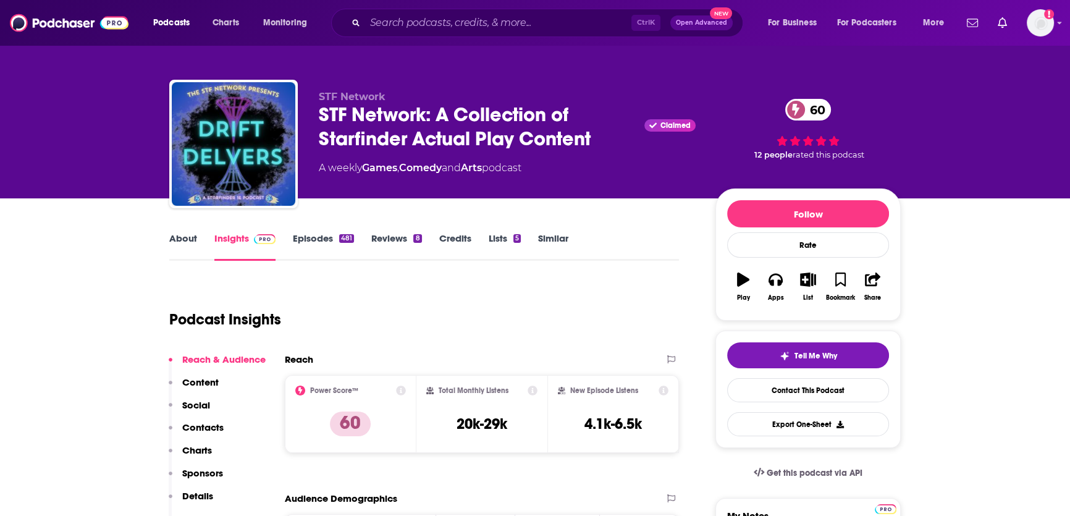
click at [182, 235] on link "About" at bounding box center [183, 246] width 28 height 28
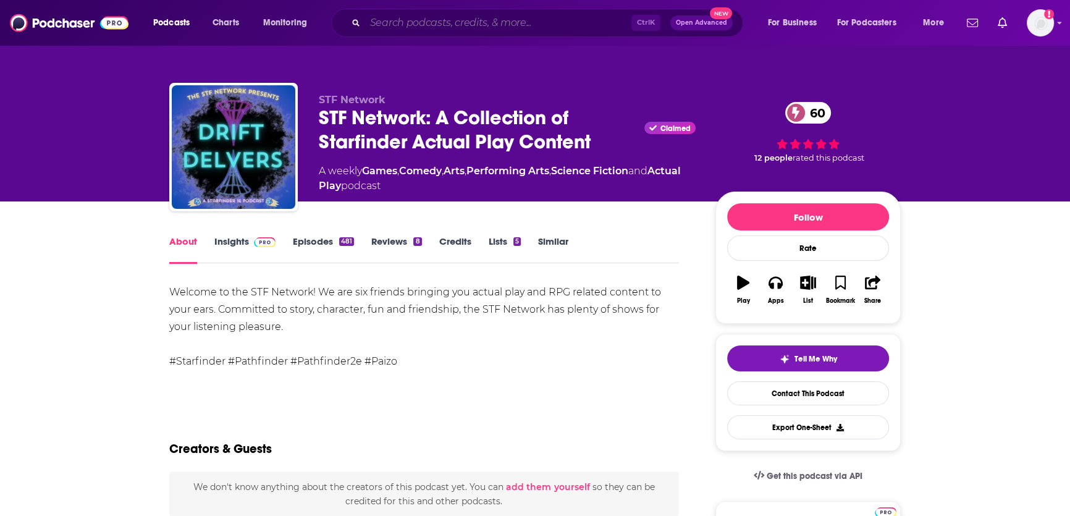
click at [445, 28] on input "Search podcasts, credits, & more..." at bounding box center [498, 23] width 266 height 20
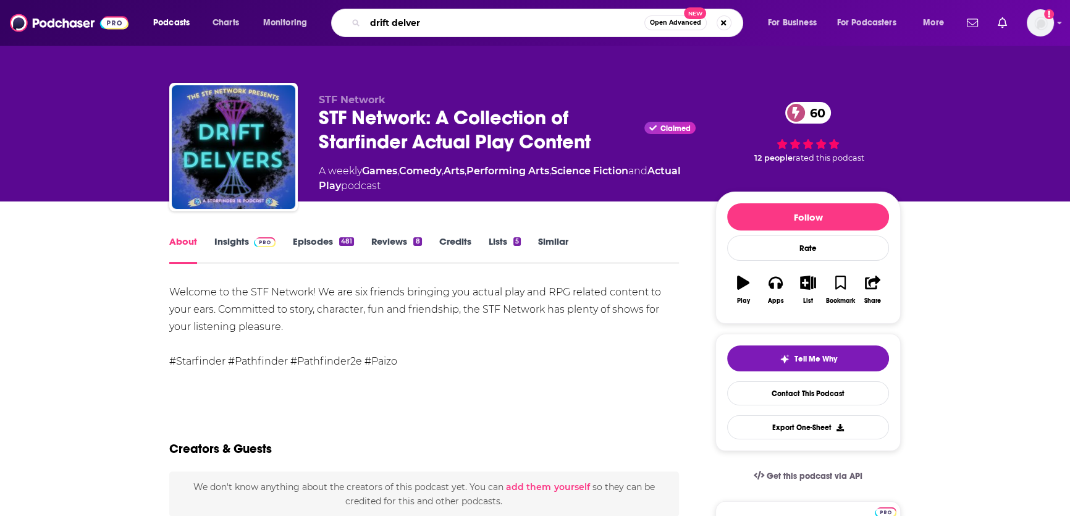
type input "drift delver"
click at [237, 240] on link "Insights" at bounding box center [244, 249] width 61 height 28
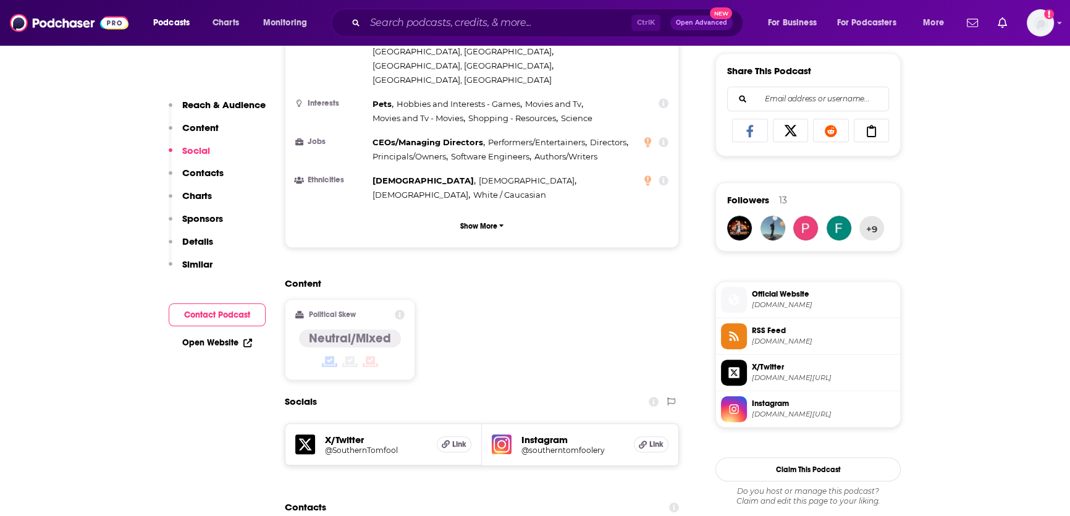
scroll to position [893, 0]
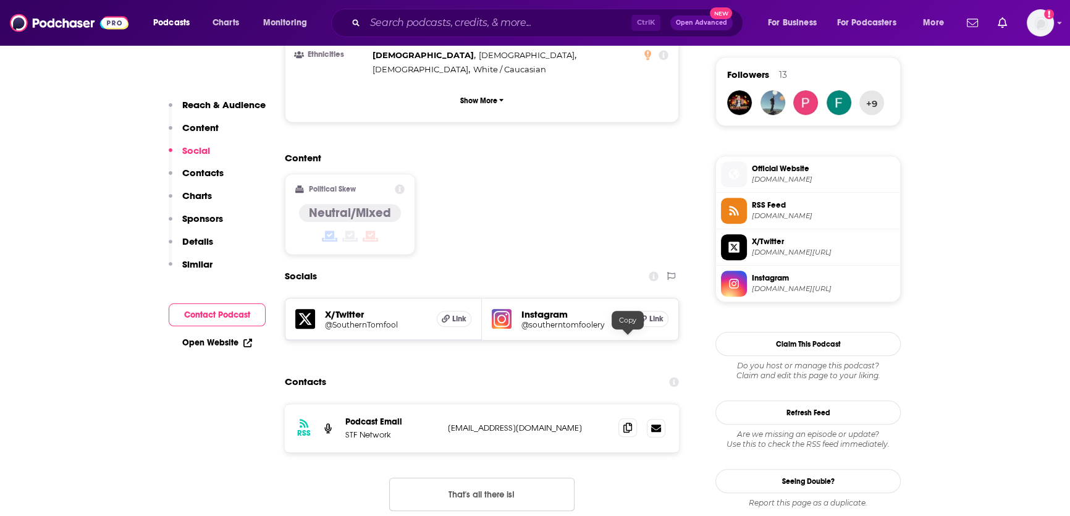
click at [622, 418] on span at bounding box center [628, 427] width 19 height 19
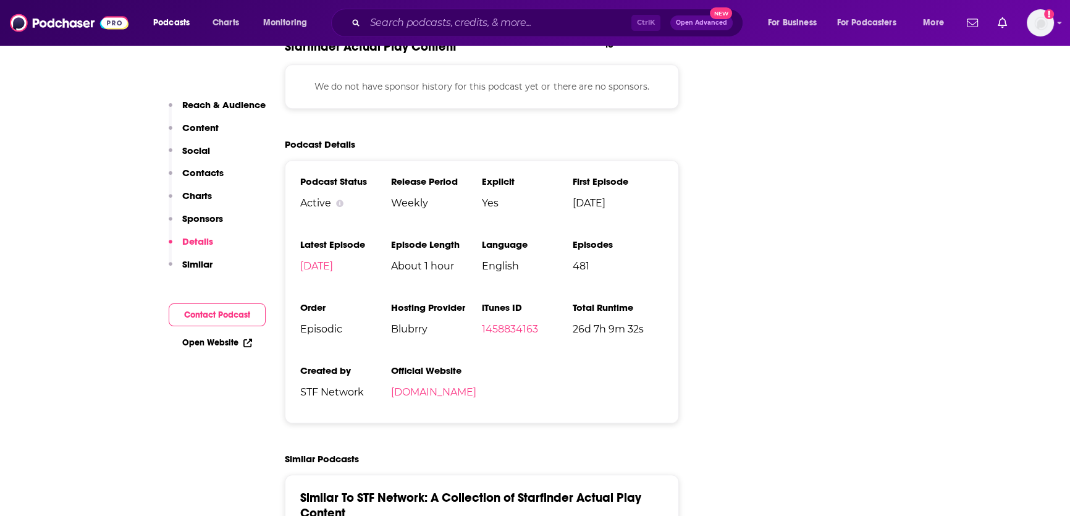
scroll to position [1555, 0]
